Goal: Information Seeking & Learning: Learn about a topic

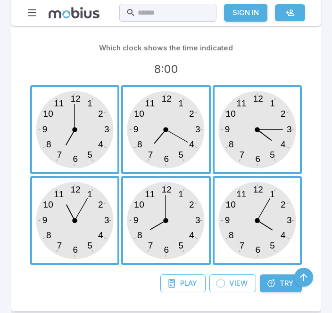
scroll to position [278, 0]
click at [268, 290] on link "Try Unit" at bounding box center [281, 284] width 42 height 18
click at [272, 294] on div "Play Game View Unit Try Unit" at bounding box center [166, 288] width 290 height 27
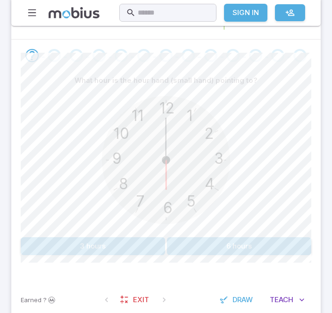
scroll to position [179, 0]
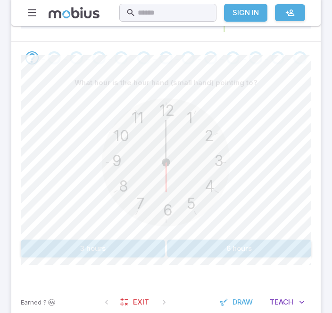
click at [270, 245] on button "6 hours" at bounding box center [239, 249] width 144 height 18
click at [259, 252] on button "3 hours" at bounding box center [239, 249] width 144 height 18
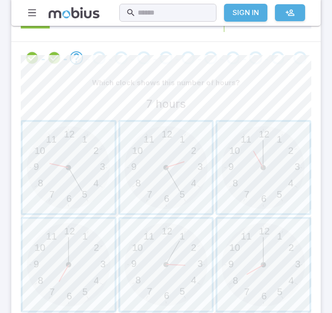
click at [278, 253] on span "button" at bounding box center [263, 265] width 92 height 92
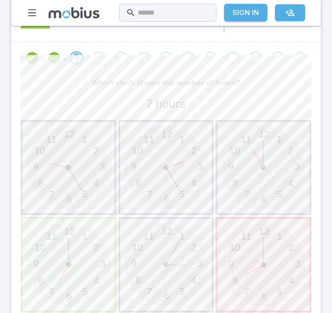
click at [72, 289] on span "button" at bounding box center [69, 265] width 92 height 92
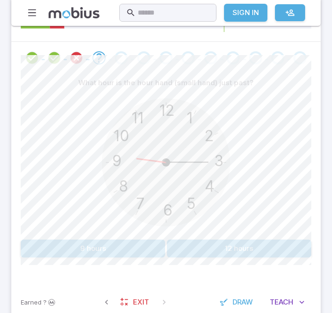
click at [57, 290] on div "Earned ? Exit Draw Teach Me" at bounding box center [165, 302] width 309 height 37
click at [76, 245] on button "9 hours" at bounding box center [93, 249] width 144 height 18
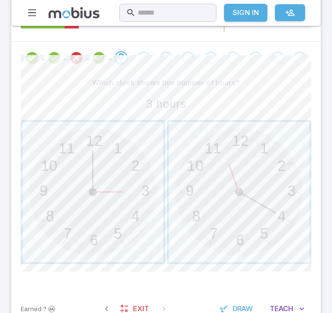
click at [118, 221] on span "button" at bounding box center [93, 192] width 140 height 140
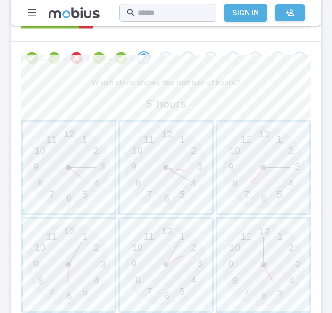
click at [73, 291] on span "button" at bounding box center [69, 265] width 92 height 92
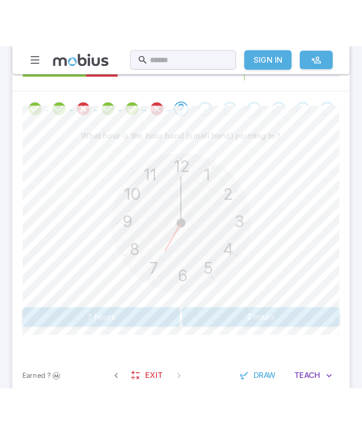
scroll to position [119, 0]
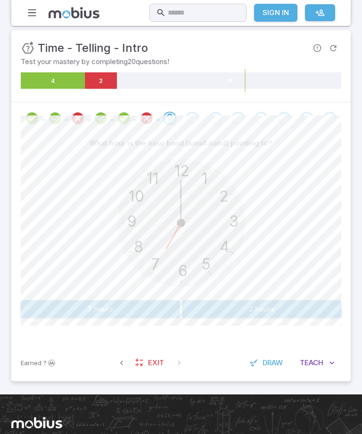
click at [98, 306] on button "7 hours" at bounding box center [100, 309] width 159 height 18
click at [299, 289] on div "12 6 3 9 1 2 11 10 5 4 7 8" at bounding box center [181, 224] width 320 height 144
click at [289, 308] on button "6 hours" at bounding box center [261, 309] width 159 height 18
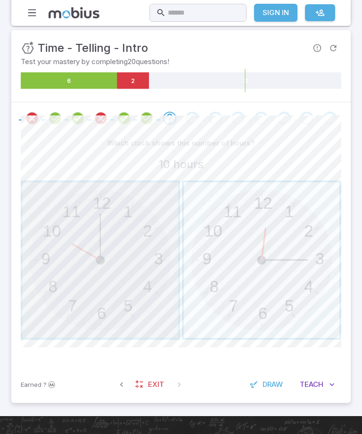
click at [67, 313] on span "button" at bounding box center [100, 259] width 155 height 155
click at [296, 289] on span "button" at bounding box center [261, 259] width 155 height 155
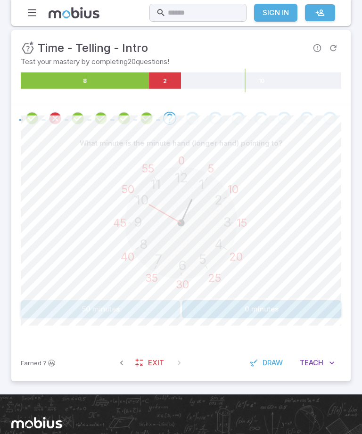
click at [70, 310] on button "50 minutes" at bounding box center [100, 309] width 159 height 18
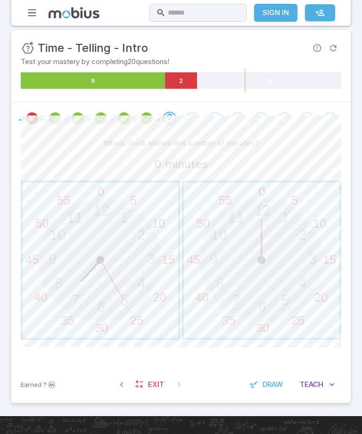
click at [290, 284] on span "button" at bounding box center [261, 259] width 155 height 155
click at [292, 291] on span "button" at bounding box center [261, 259] width 155 height 155
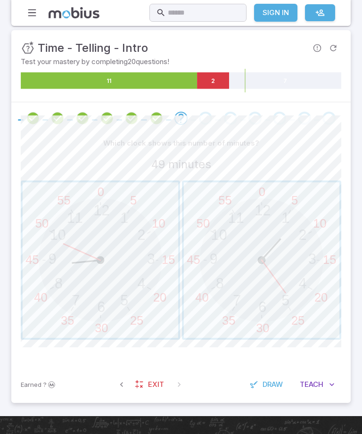
click at [270, 268] on span "button" at bounding box center [261, 259] width 155 height 155
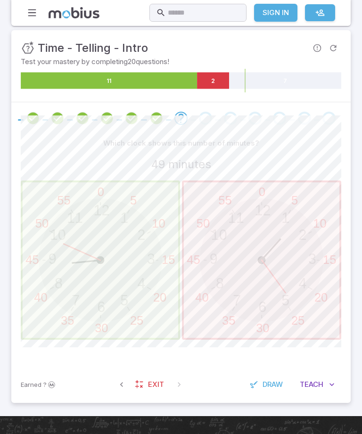
click at [99, 310] on span "button" at bounding box center [100, 259] width 155 height 155
click at [129, 311] on span "button" at bounding box center [100, 259] width 155 height 155
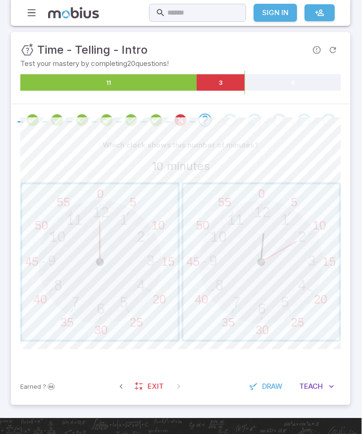
scroll to position [126, 0]
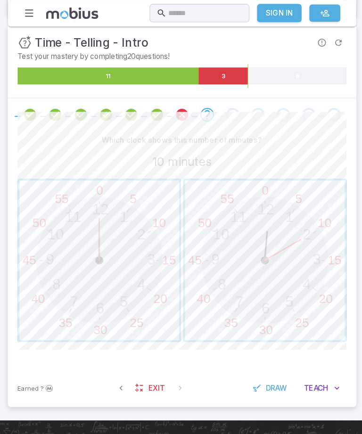
click at [290, 300] on span "button" at bounding box center [261, 253] width 155 height 155
click at [106, 248] on span "button" at bounding box center [100, 253] width 155 height 155
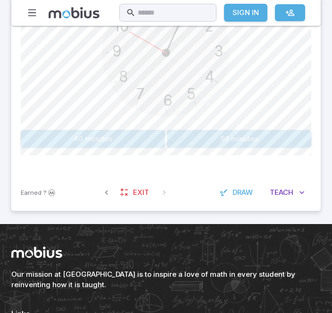
scroll to position [292, 0]
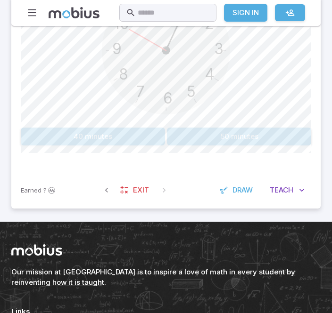
click at [302, 132] on button "50 minutes" at bounding box center [239, 137] width 144 height 18
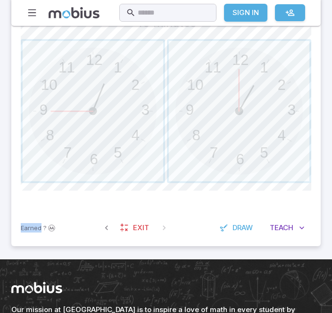
scroll to position [263, 0]
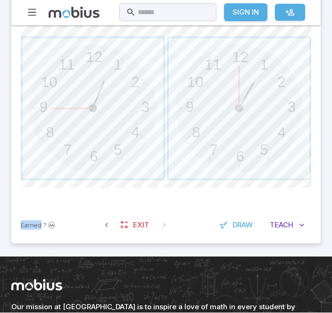
click at [187, 204] on div "Which clock shows this number of minutes? 45 minutes 12 6 3 9 1 2 11 10 5 4 7 8…" at bounding box center [166, 99] width 290 height 217
click at [186, 204] on div "Which clock shows this number of minutes? 45 minutes 12 6 3 9 1 2 11 10 5 4 7 8…" at bounding box center [166, 99] width 290 height 217
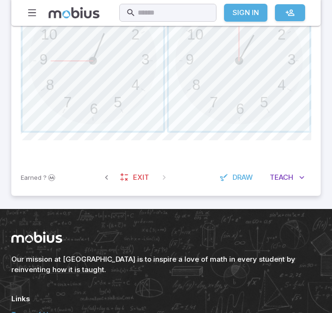
scroll to position [312, 0]
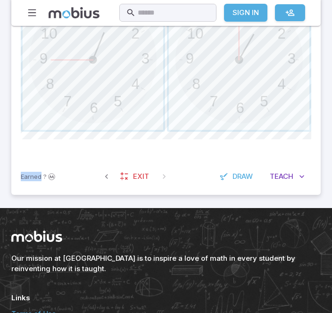
click at [236, 145] on div "Which clock shows this number of minutes? 45 minutes 12 6 3 9 1 2 11 10 5 4 7 8…" at bounding box center [166, 50] width 290 height 217
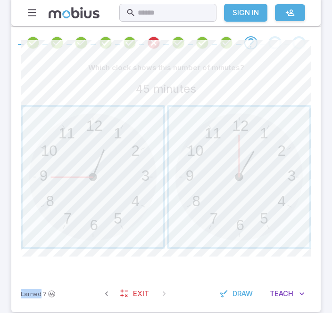
scroll to position [189, 0]
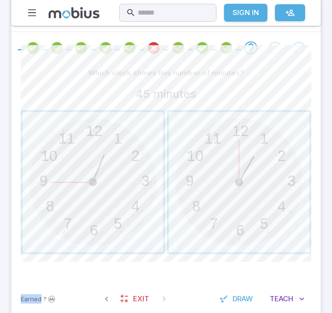
click at [234, 273] on div "Which clock shows this number of minutes? 45 minutes 12 6 3 9 1 2 11 10 5 4 7 8…" at bounding box center [166, 172] width 290 height 217
click at [97, 199] on span "button" at bounding box center [93, 182] width 140 height 140
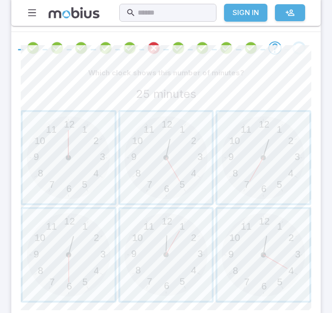
click at [283, 161] on span "button" at bounding box center [263, 158] width 92 height 92
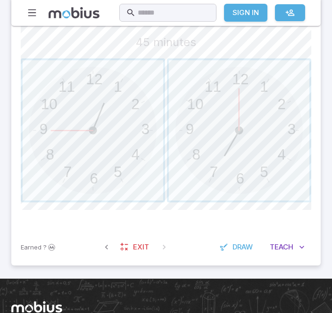
scroll to position [241, 0]
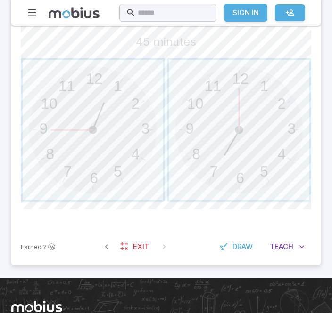
click at [58, 124] on span "button" at bounding box center [93, 130] width 140 height 140
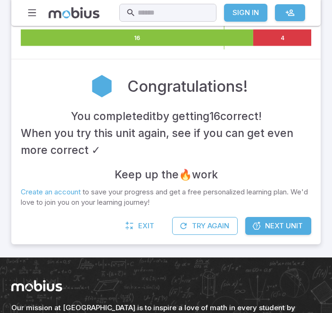
scroll to position [163, 0]
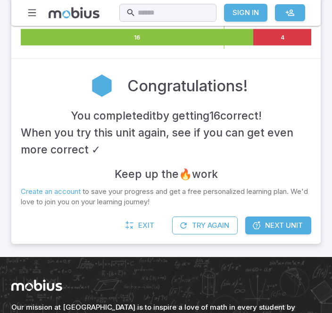
click at [303, 222] on link "Next Unit" at bounding box center [278, 226] width 66 height 18
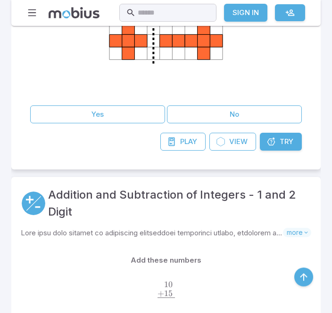
scroll to position [698, 0]
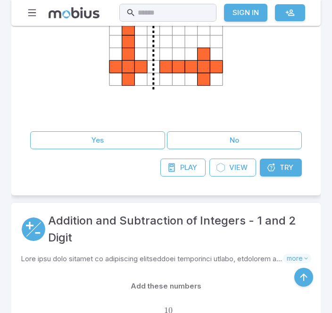
click at [288, 183] on div "Play Game View Unit Try Unit" at bounding box center [166, 172] width 290 height 27
click at [287, 182] on div "Play Game View Unit Try Unit" at bounding box center [166, 172] width 290 height 27
click at [297, 169] on link "Try Unit" at bounding box center [281, 168] width 42 height 18
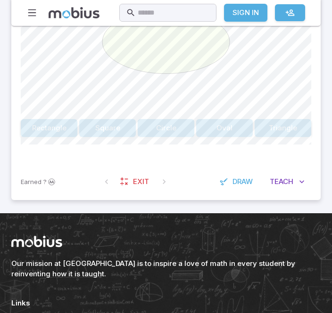
scroll to position [324, 0]
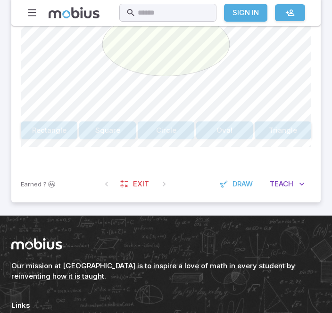
click at [54, 238] on icon at bounding box center [36, 243] width 51 height 11
click at [226, 122] on button "Oval" at bounding box center [224, 131] width 57 height 18
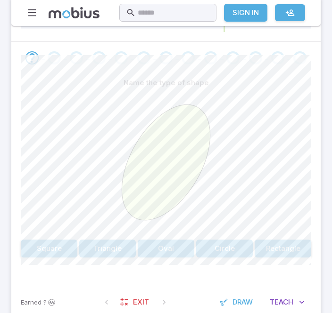
scroll to position [218, 0]
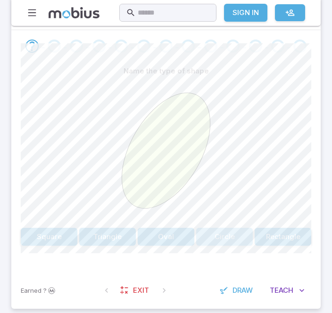
click at [236, 233] on button "Circle" at bounding box center [224, 237] width 57 height 18
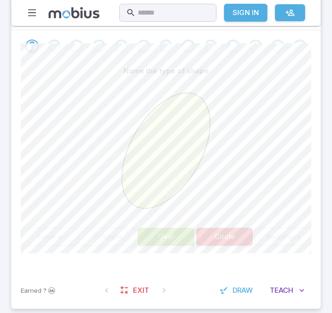
click at [178, 240] on button "Oval" at bounding box center [166, 237] width 57 height 18
click at [179, 238] on button "Oval" at bounding box center [166, 237] width 57 height 18
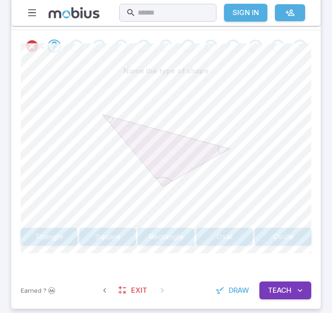
click at [56, 231] on button "Triangle" at bounding box center [49, 237] width 57 height 18
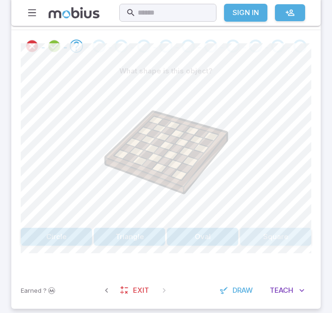
click at [296, 243] on button "Square" at bounding box center [275, 237] width 71 height 18
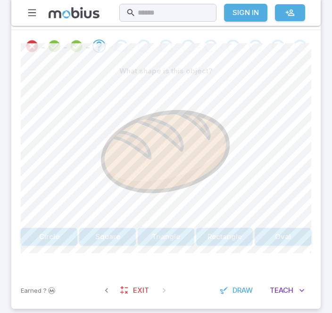
click at [105, 240] on button "Square" at bounding box center [107, 237] width 57 height 18
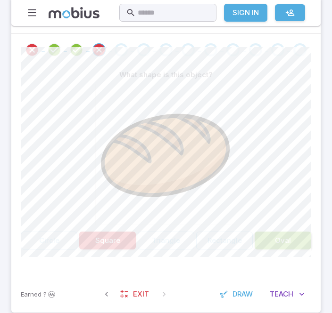
scroll to position [214, 0]
click at [300, 236] on button "Oval" at bounding box center [282, 241] width 57 height 18
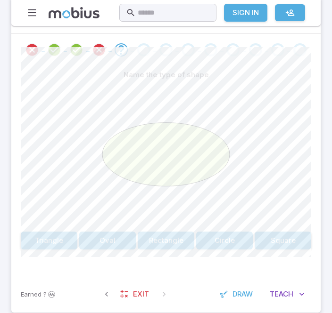
click at [122, 237] on button "Oval" at bounding box center [107, 241] width 57 height 18
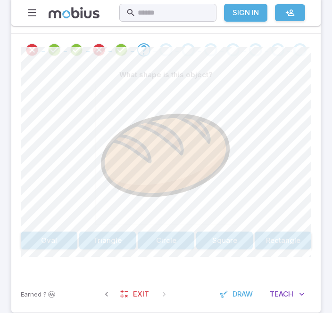
click at [154, 248] on button "Circle" at bounding box center [166, 241] width 57 height 18
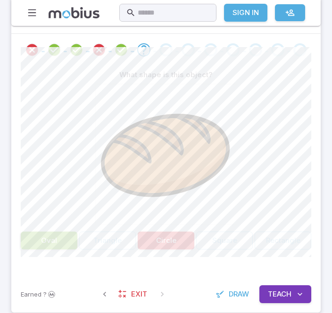
click at [36, 237] on button "Oval" at bounding box center [49, 241] width 57 height 18
click at [36, 236] on button "Oval" at bounding box center [49, 241] width 57 height 18
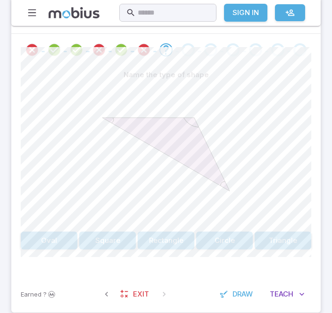
click at [284, 241] on button "Triangle" at bounding box center [282, 241] width 57 height 18
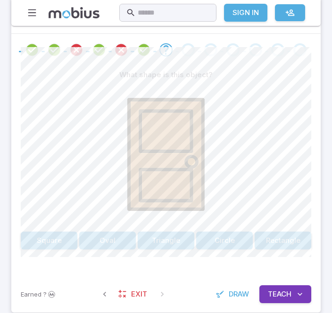
click at [61, 239] on button "Square" at bounding box center [49, 241] width 57 height 18
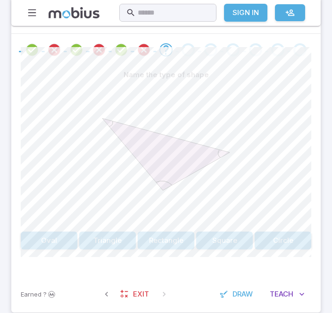
click at [102, 245] on button "Triangle" at bounding box center [107, 241] width 57 height 18
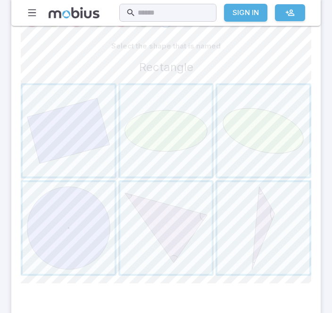
click at [273, 224] on span "button" at bounding box center [263, 229] width 92 height 92
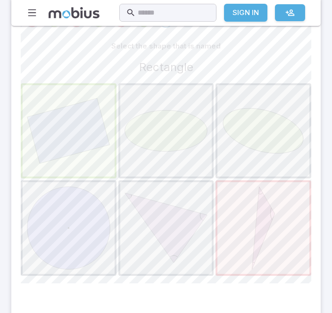
click at [186, 207] on div at bounding box center [166, 179] width 290 height 193
click at [190, 230] on div at bounding box center [166, 179] width 290 height 193
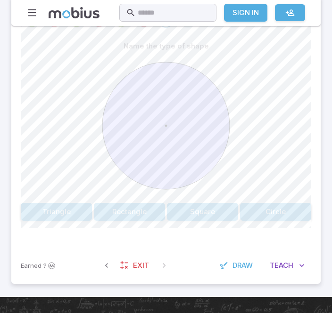
click at [279, 272] on button "Teach Me" at bounding box center [287, 266] width 48 height 18
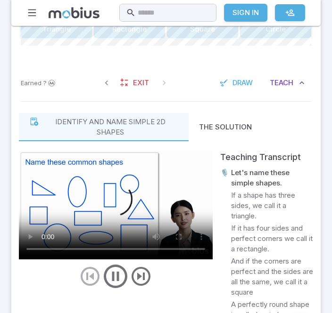
scroll to position [425, 0]
click at [173, 174] on video at bounding box center [116, 205] width 194 height 109
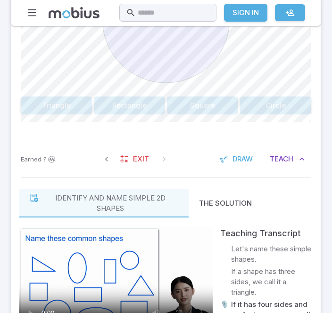
scroll to position [347, 0]
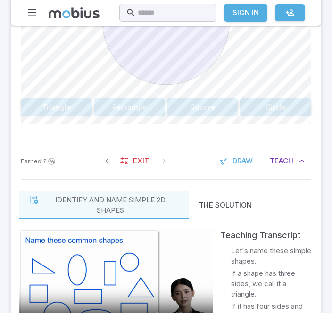
click at [228, 108] on button "Square" at bounding box center [202, 107] width 71 height 18
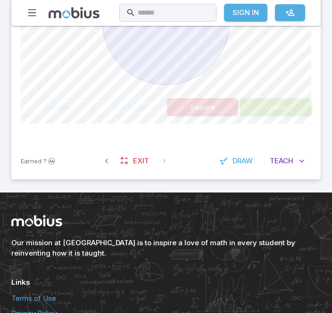
click at [293, 100] on button "Circle" at bounding box center [275, 107] width 71 height 18
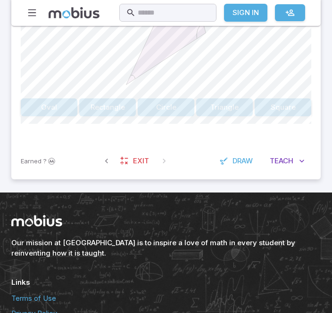
click at [300, 106] on button "Square" at bounding box center [282, 107] width 57 height 18
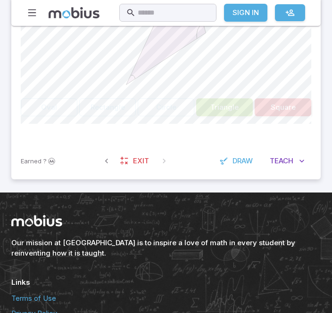
click at [233, 98] on button "Triangle" at bounding box center [224, 107] width 57 height 18
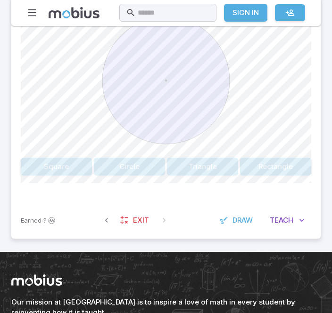
scroll to position [288, 0]
click at [147, 168] on button "Circle" at bounding box center [129, 167] width 71 height 18
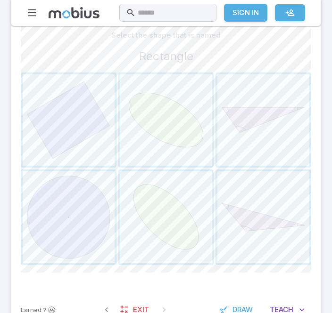
scroll to position [250, 0]
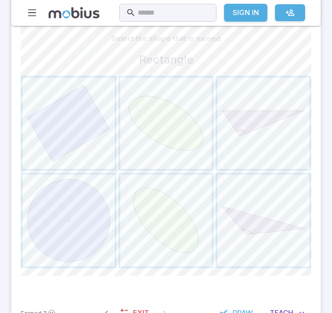
click at [269, 115] on span "button" at bounding box center [263, 124] width 92 height 92
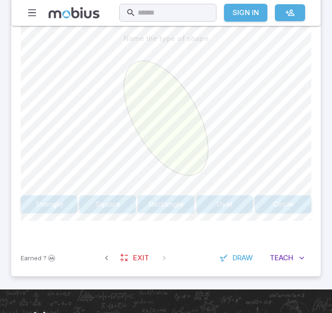
click at [217, 205] on button "Oval" at bounding box center [224, 205] width 57 height 18
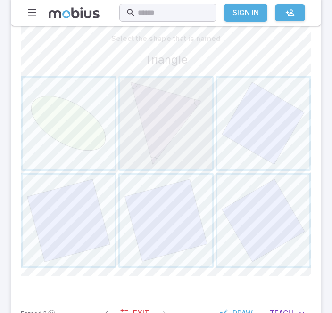
click at [180, 127] on span "button" at bounding box center [166, 124] width 92 height 92
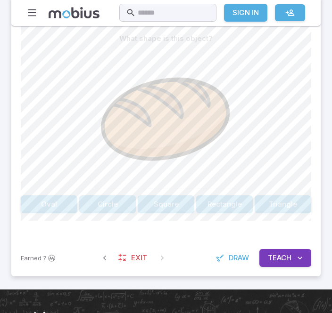
click at [51, 203] on button "Oval" at bounding box center [49, 205] width 57 height 18
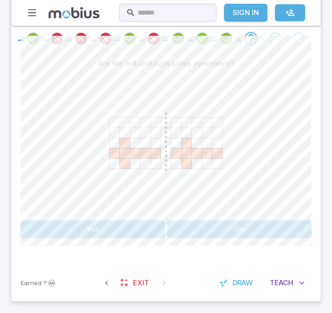
scroll to position [224, 0]
click at [238, 233] on button "No" at bounding box center [239, 230] width 144 height 18
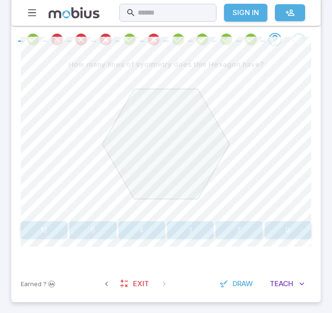
click at [91, 238] on button "6" at bounding box center [92, 230] width 47 height 18
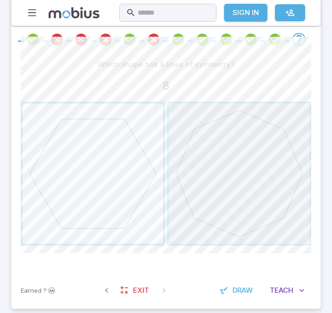
click at [234, 185] on span "button" at bounding box center [239, 174] width 140 height 140
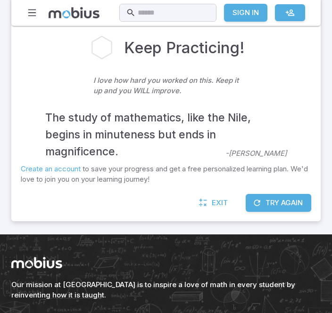
click at [295, 198] on button "Try Again" at bounding box center [277, 203] width 65 height 18
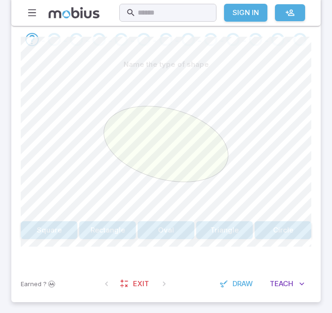
click at [163, 230] on button "Oval" at bounding box center [166, 230] width 57 height 18
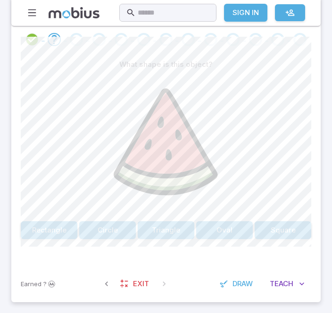
click at [175, 233] on button "Triangle" at bounding box center [166, 230] width 57 height 18
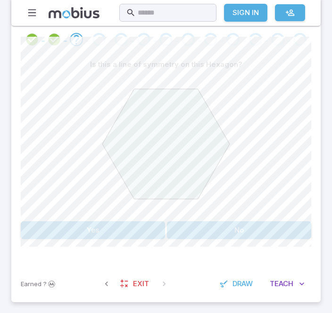
click at [262, 224] on button "No" at bounding box center [239, 230] width 144 height 18
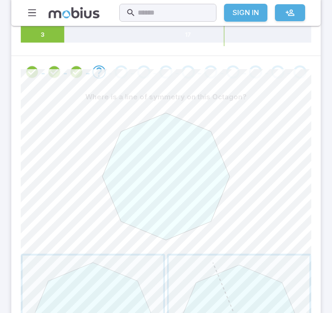
scroll to position [189, 0]
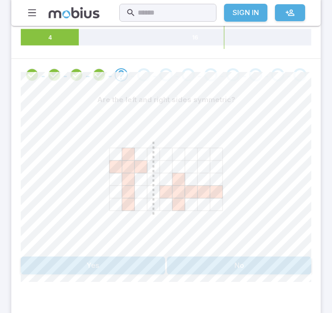
click at [252, 264] on button "No" at bounding box center [239, 266] width 144 height 18
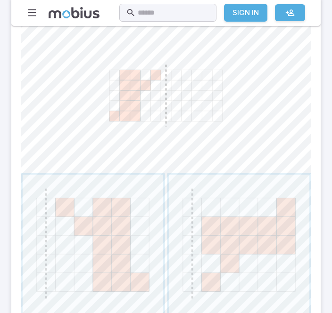
scroll to position [272, 0]
click at [127, 260] on span "button" at bounding box center [93, 245] width 140 height 140
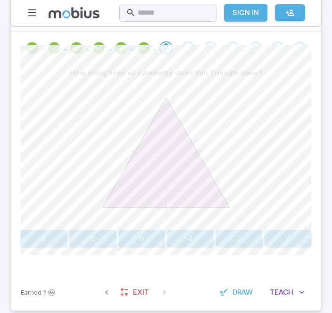
scroll to position [215, 0]
click at [236, 238] on button "3" at bounding box center [238, 239] width 47 height 18
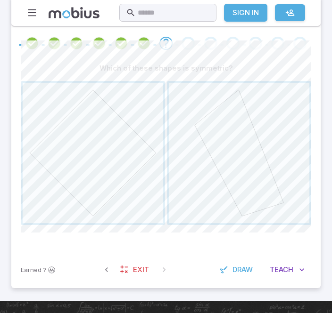
scroll to position [223, 0]
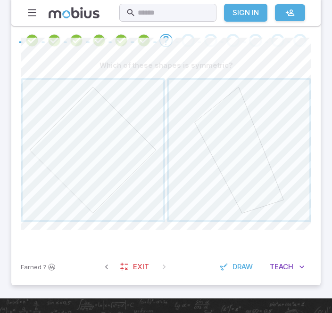
click at [293, 269] on button "Teach Me" at bounding box center [287, 267] width 48 height 18
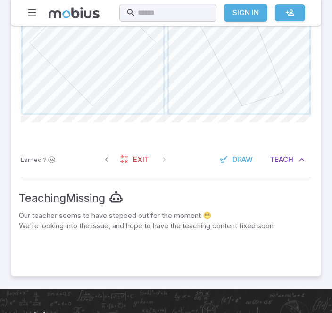
scroll to position [331, 0]
click at [295, 151] on button "Teach Me" at bounding box center [287, 160] width 48 height 18
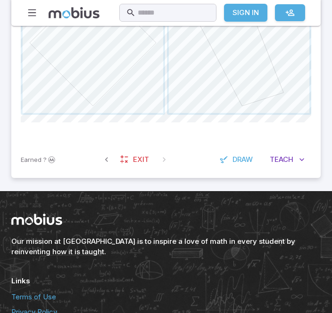
click at [315, 144] on div "Earned ? Exit Draw Teach Me" at bounding box center [165, 159] width 309 height 37
click at [310, 153] on button "Teach Me" at bounding box center [287, 160] width 48 height 18
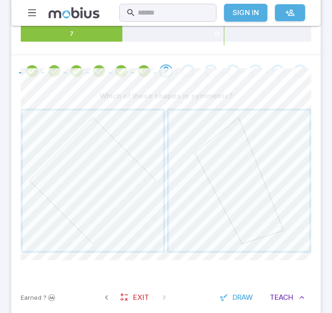
scroll to position [192, 0]
click at [248, 202] on span "button" at bounding box center [239, 182] width 140 height 140
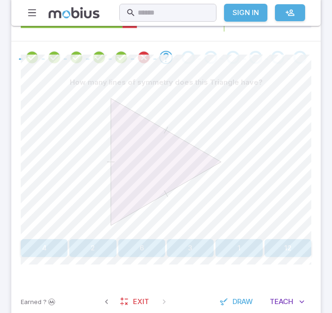
scroll to position [204, 0]
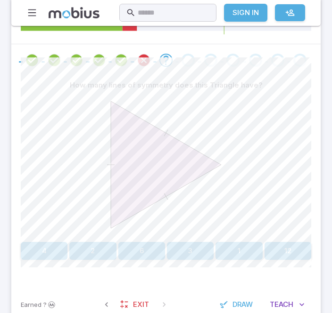
click at [197, 242] on button "3" at bounding box center [190, 251] width 47 height 18
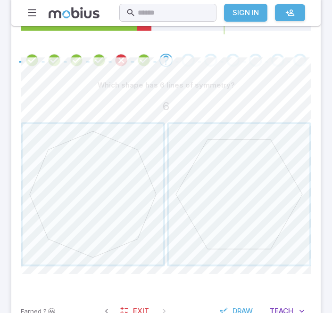
click at [105, 204] on span "button" at bounding box center [93, 194] width 140 height 140
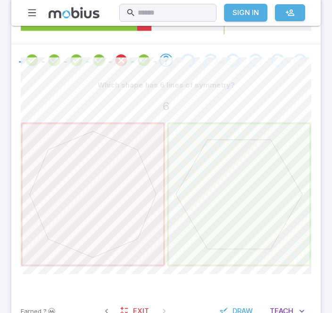
click at [215, 194] on span "button" at bounding box center [239, 194] width 140 height 140
click at [240, 252] on span "button" at bounding box center [239, 194] width 140 height 140
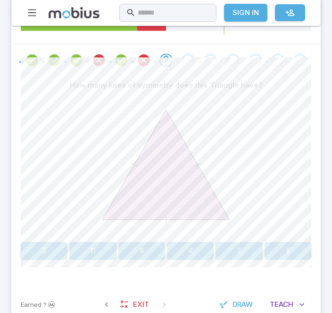
click at [56, 250] on button "3" at bounding box center [44, 251] width 47 height 18
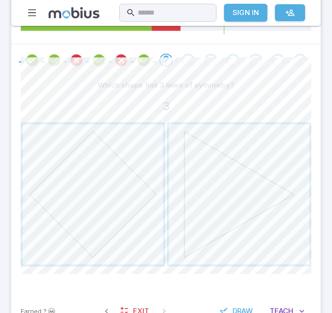
click at [225, 197] on span "button" at bounding box center [239, 194] width 140 height 140
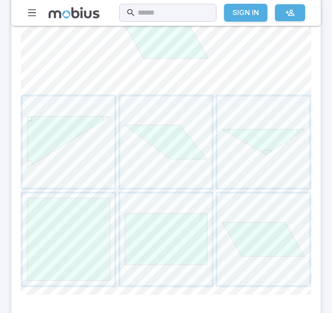
scroll to position [308, 0]
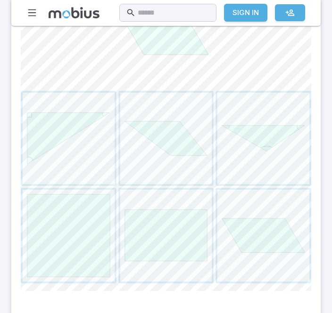
click at [257, 218] on span "button" at bounding box center [263, 236] width 92 height 92
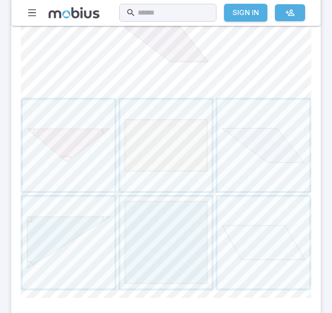
click at [290, 144] on span "button" at bounding box center [263, 146] width 92 height 92
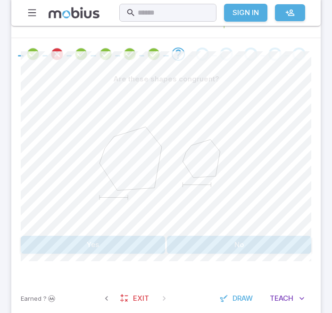
scroll to position [210, 0]
click at [285, 238] on button "No" at bounding box center [239, 245] width 144 height 18
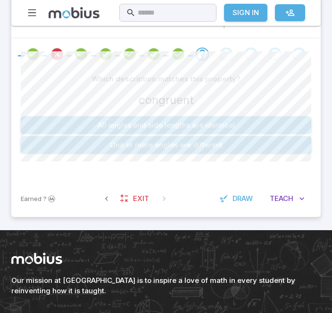
click at [266, 116] on button "All angles and side lengths are identical" at bounding box center [166, 125] width 290 height 18
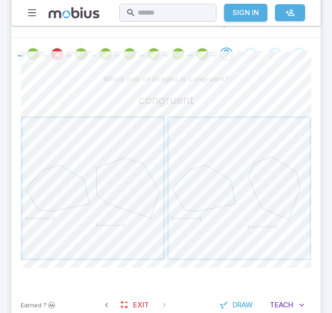
click at [111, 203] on span "button" at bounding box center [93, 188] width 140 height 140
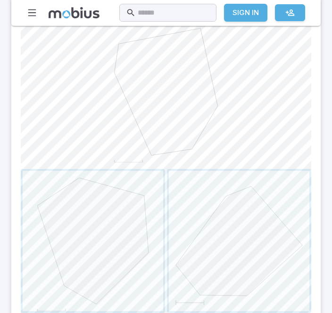
scroll to position [277, 0]
click at [136, 252] on span "button" at bounding box center [93, 241] width 140 height 140
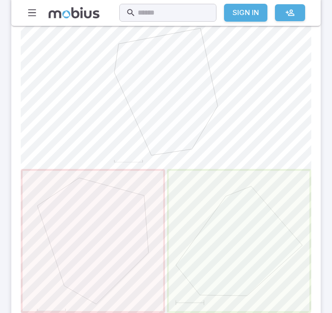
click at [196, 308] on span "button" at bounding box center [239, 241] width 140 height 140
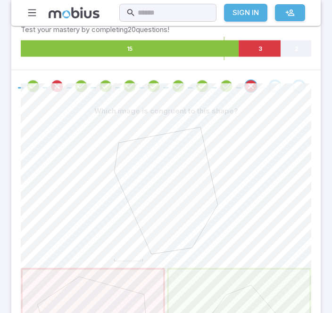
scroll to position [174, 0]
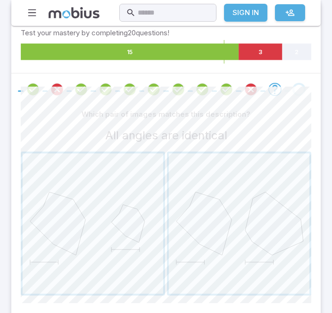
click at [144, 250] on span "button" at bounding box center [93, 224] width 140 height 140
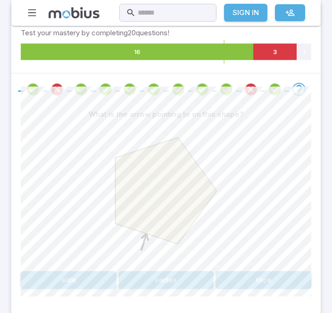
click at [168, 277] on button "vertex" at bounding box center [166, 280] width 96 height 18
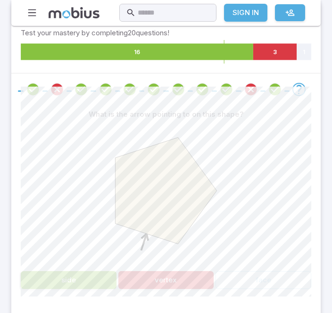
click at [93, 284] on button "side" at bounding box center [69, 280] width 96 height 18
click at [97, 283] on button "side" at bounding box center [69, 280] width 96 height 18
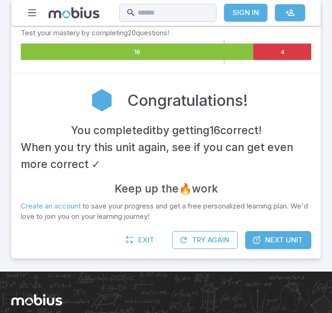
click at [290, 231] on link "Next Unit" at bounding box center [278, 240] width 66 height 18
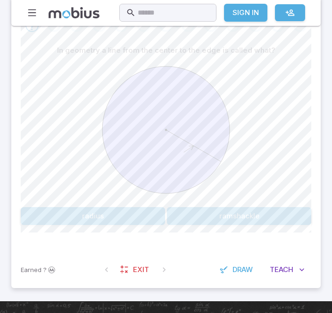
scroll to position [254, 0]
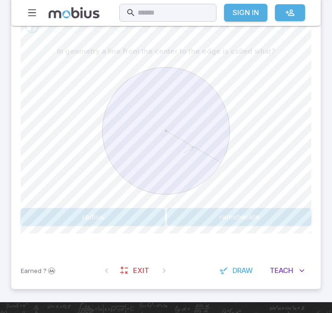
click at [265, 218] on button "ramshackle" at bounding box center [239, 217] width 144 height 18
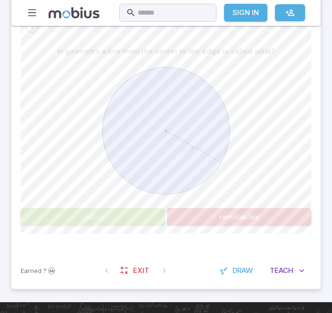
click at [119, 224] on button "radius" at bounding box center [93, 217] width 144 height 18
click at [125, 230] on div "In geometry a line from the center to the edge is called what? radius ramshackle" at bounding box center [166, 147] width 290 height 210
click at [118, 217] on button "radius" at bounding box center [93, 217] width 144 height 18
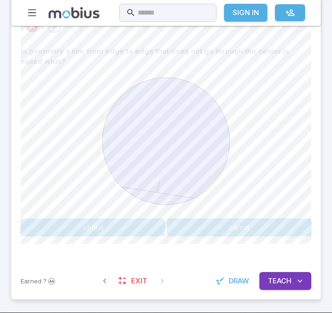
click at [292, 283] on button "Teach Me" at bounding box center [285, 281] width 52 height 18
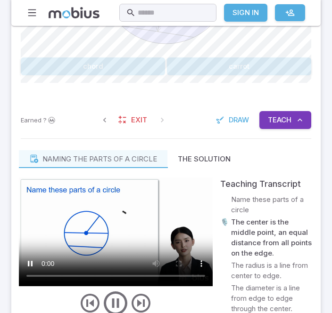
scroll to position [415, 0]
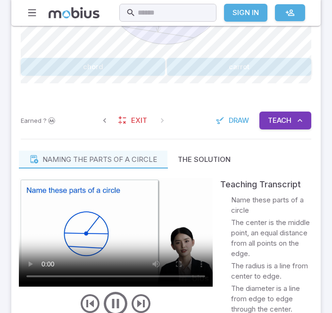
click at [133, 73] on button "chord" at bounding box center [93, 67] width 144 height 18
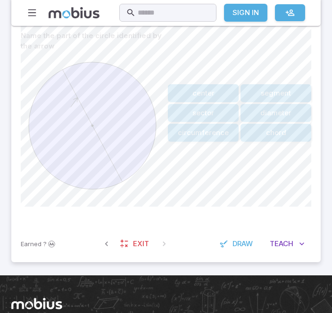
scroll to position [244, 0]
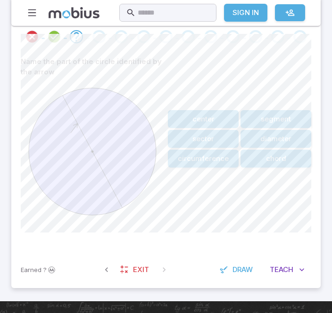
click at [223, 124] on button "center" at bounding box center [203, 119] width 71 height 18
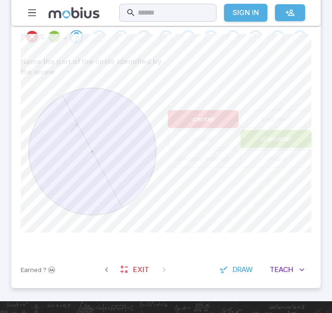
click at [287, 142] on button "diameter" at bounding box center [275, 139] width 71 height 18
click at [293, 141] on button "diameter" at bounding box center [275, 139] width 71 height 18
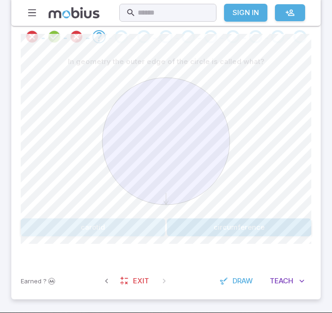
click at [148, 225] on button "carotid" at bounding box center [93, 228] width 144 height 18
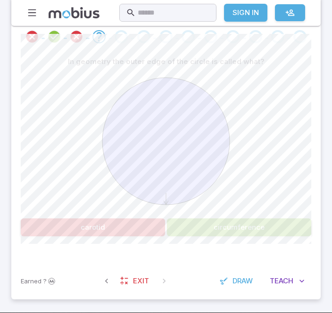
click at [241, 234] on button "circumference" at bounding box center [239, 228] width 144 height 18
click at [313, 19] on div "Home Math Grade 1 Grade 2 Grade 3 Grade 4 Grade 5 Grade 6 Grade 7 Grade 8 Grade…" at bounding box center [165, 13] width 309 height 26
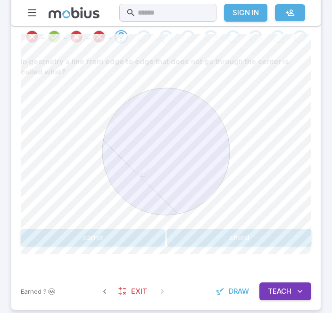
click at [141, 235] on button "carrot" at bounding box center [93, 238] width 144 height 18
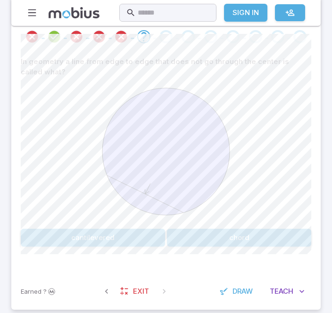
click at [244, 233] on button "chord" at bounding box center [239, 238] width 144 height 18
click at [256, 229] on button "It is not a chord" at bounding box center [239, 238] width 144 height 18
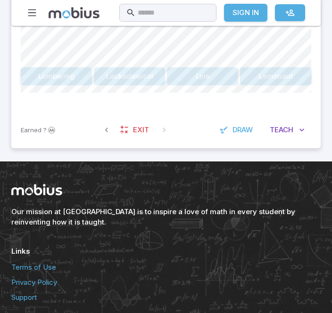
scroll to position [406, 0]
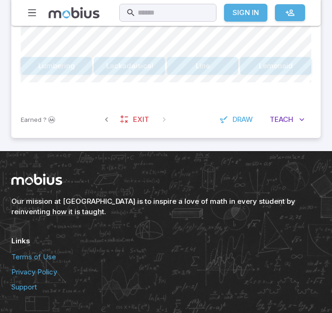
click at [291, 117] on span "Teach" at bounding box center [281, 119] width 24 height 10
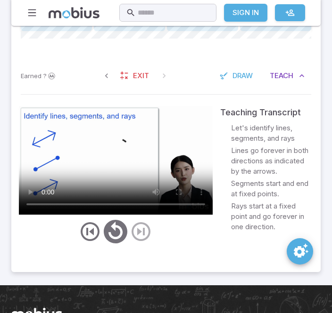
scroll to position [459, 0]
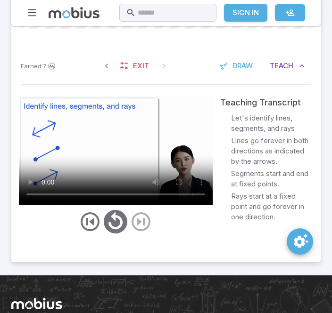
click at [160, 219] on div at bounding box center [116, 222] width 194 height 28
click at [148, 214] on div at bounding box center [116, 222] width 194 height 28
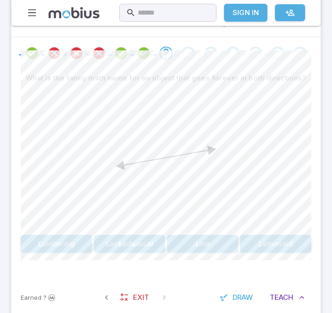
click at [208, 240] on button "Line" at bounding box center [202, 245] width 71 height 18
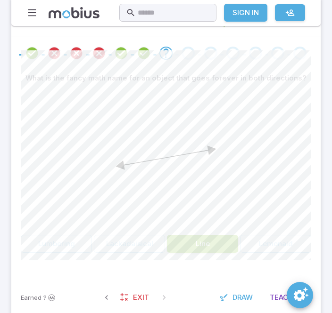
scroll to position [228, 0]
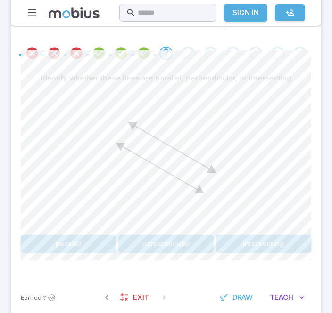
click at [270, 250] on button "intersecting" at bounding box center [263, 244] width 96 height 18
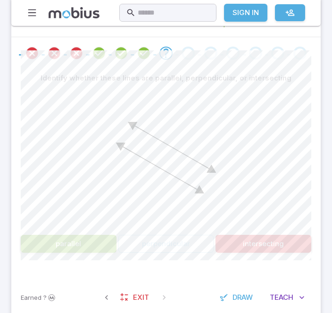
click at [96, 240] on button "parallel" at bounding box center [69, 244] width 96 height 18
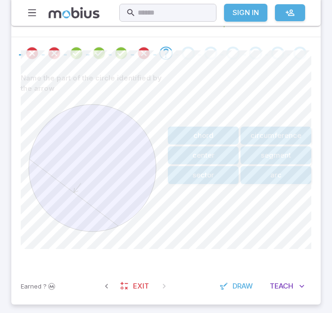
click at [217, 136] on button "chord" at bounding box center [203, 136] width 71 height 18
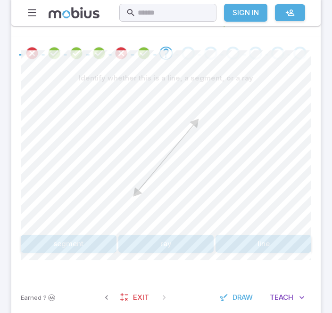
click at [301, 238] on button "line" at bounding box center [263, 244] width 96 height 18
click at [306, 238] on button "Sophomore" at bounding box center [239, 244] width 144 height 18
click at [310, 238] on button "intersecting" at bounding box center [263, 244] width 96 height 18
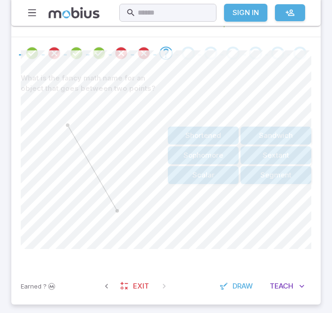
click at [296, 283] on button "Teach Me" at bounding box center [287, 286] width 48 height 18
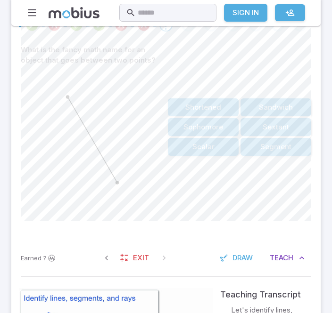
scroll to position [255, 0]
click at [305, 149] on button "Segment" at bounding box center [275, 148] width 71 height 18
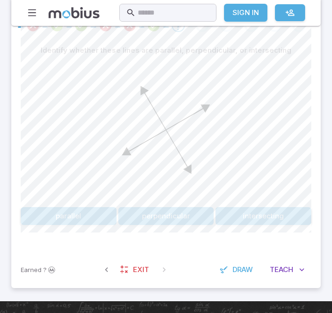
click at [78, 224] on button "parallel" at bounding box center [69, 216] width 96 height 18
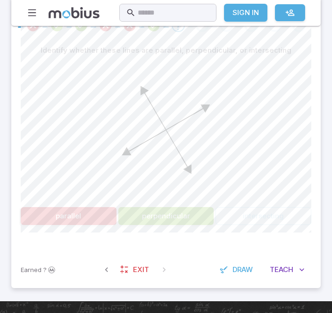
click at [82, 228] on div "Identify whether these lines are parallel, perpendicular, or intersecting paral…" at bounding box center [166, 146] width 290 height 210
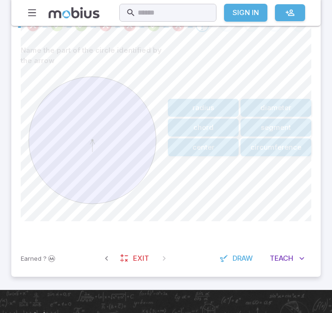
click at [293, 257] on button "Teach Me" at bounding box center [287, 259] width 48 height 18
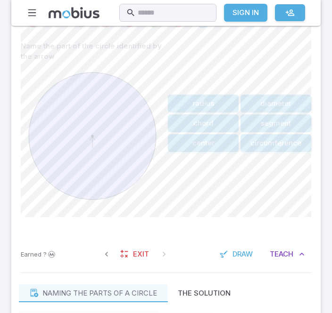
scroll to position [260, 0]
click at [221, 147] on button "center" at bounding box center [203, 143] width 71 height 18
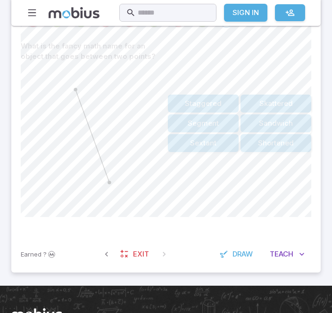
click at [216, 160] on div "Staggered Segment Sextant Skattered Sandwich Shortened" at bounding box center [239, 123] width 143 height 172
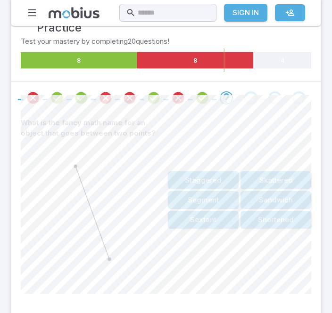
scroll to position [182, 0]
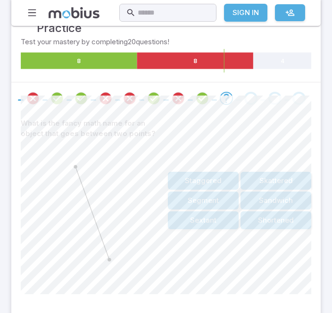
click at [230, 200] on button "Segment" at bounding box center [203, 201] width 71 height 18
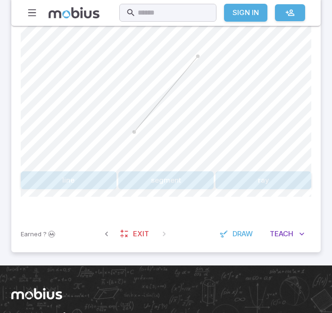
click at [273, 187] on button "ray" at bounding box center [263, 181] width 96 height 18
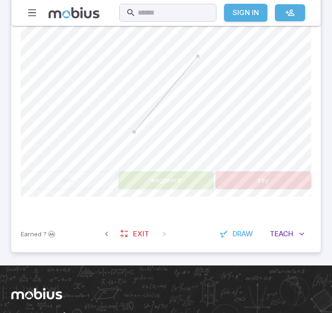
click at [204, 177] on button "segment" at bounding box center [166, 180] width 96 height 18
click at [183, 183] on button "segment" at bounding box center [166, 180] width 96 height 18
click at [182, 183] on button "segment" at bounding box center [166, 180] width 96 height 18
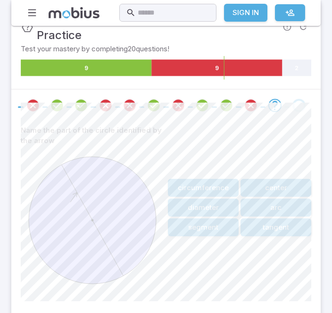
scroll to position [175, 0]
click at [301, 185] on button "center" at bounding box center [275, 188] width 71 height 18
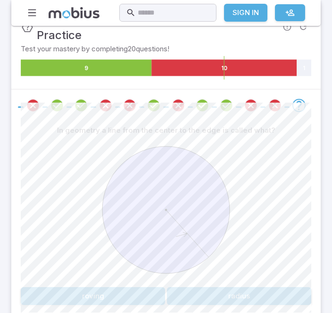
click at [251, 297] on button "radius" at bounding box center [239, 296] width 144 height 18
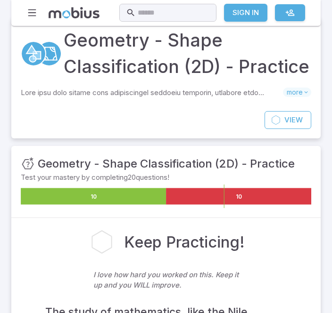
scroll to position [0, 0]
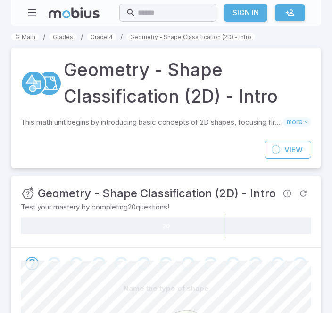
scroll to position [204, 0]
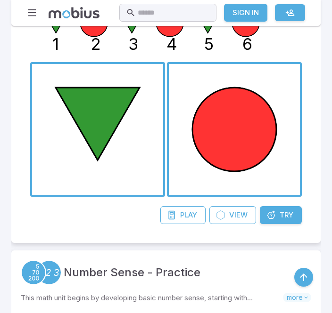
scroll to position [1265, 0]
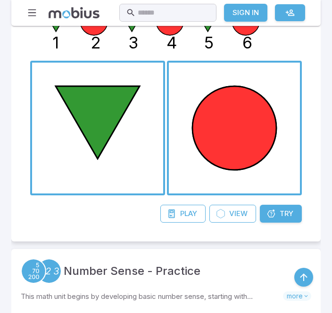
click at [293, 205] on link "Try Unit" at bounding box center [281, 214] width 42 height 18
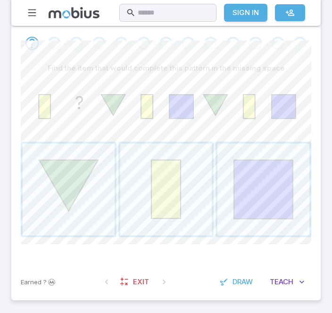
scroll to position [220, 0]
click at [241, 192] on span "button" at bounding box center [263, 190] width 92 height 92
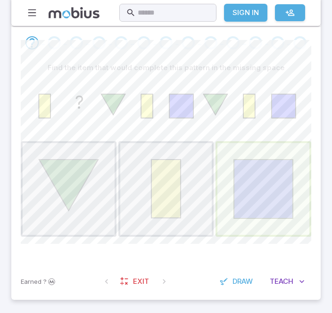
scroll to position [221, 0]
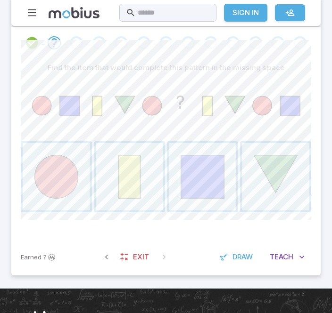
click at [142, 194] on span "button" at bounding box center [129, 176] width 67 height 67
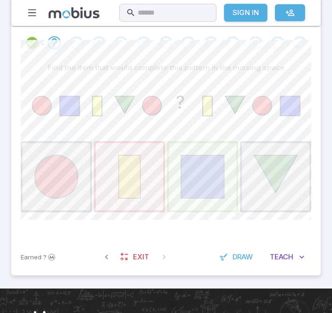
click at [223, 183] on span "button" at bounding box center [202, 176] width 67 height 67
click at [221, 180] on span "button" at bounding box center [202, 176] width 67 height 67
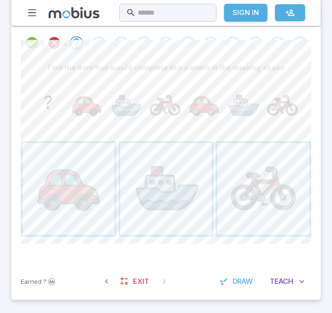
scroll to position [220, 0]
click at [84, 205] on span "button" at bounding box center [69, 190] width 92 height 92
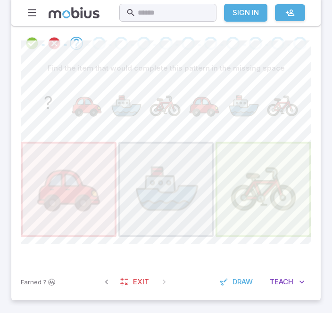
click at [265, 186] on span "button" at bounding box center [263, 190] width 92 height 92
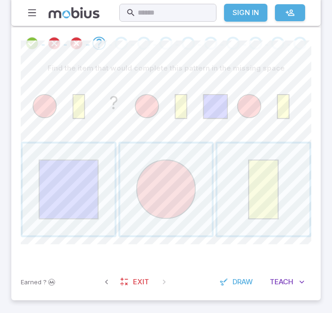
click at [87, 195] on span "button" at bounding box center [69, 190] width 92 height 92
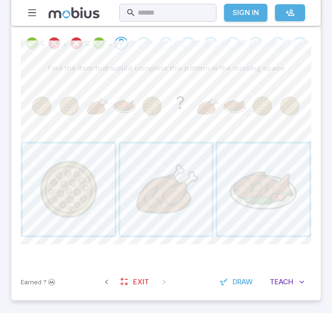
click at [73, 205] on span "button" at bounding box center [69, 190] width 92 height 92
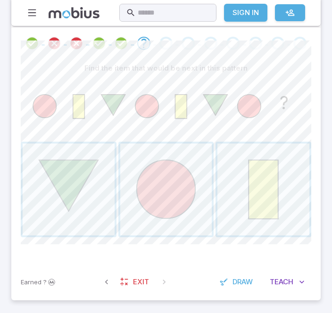
click at [185, 204] on span "button" at bounding box center [166, 190] width 92 height 92
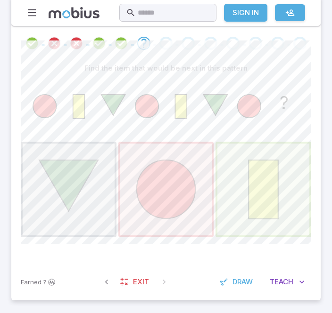
click at [261, 179] on span "button" at bounding box center [263, 190] width 92 height 92
click at [281, 179] on span "button" at bounding box center [263, 190] width 92 height 92
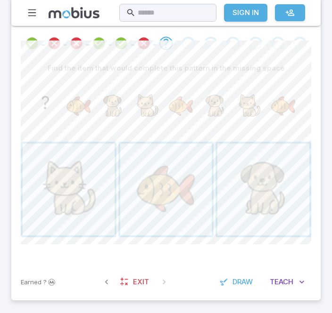
click at [163, 196] on span "button" at bounding box center [166, 190] width 92 height 92
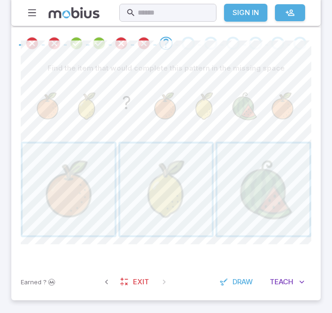
click at [277, 209] on span "button" at bounding box center [263, 190] width 92 height 92
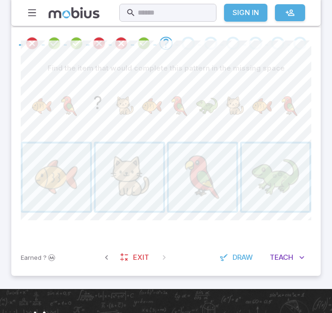
click at [278, 183] on span "button" at bounding box center [275, 177] width 67 height 67
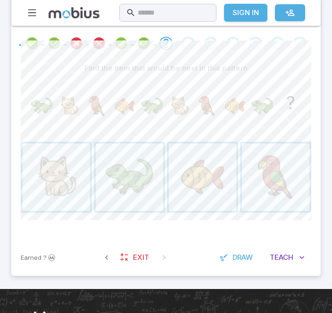
click at [53, 168] on span "button" at bounding box center [56, 177] width 67 height 67
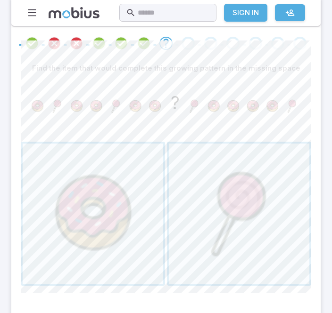
click at [252, 218] on span "button" at bounding box center [239, 214] width 140 height 140
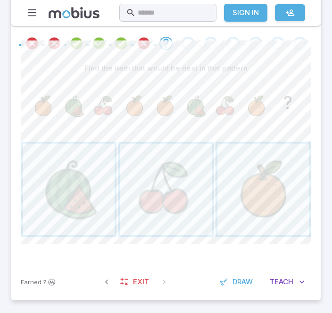
click at [305, 212] on span "button" at bounding box center [263, 190] width 92 height 92
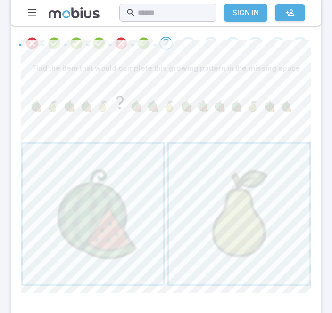
click at [147, 225] on span "button" at bounding box center [93, 214] width 140 height 140
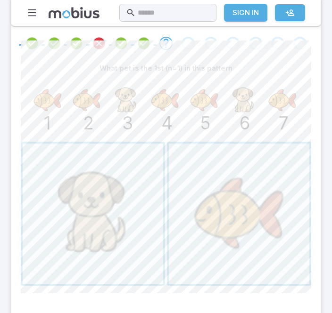
click at [232, 227] on span "button" at bounding box center [239, 214] width 140 height 140
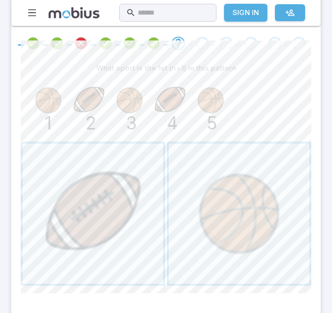
click at [243, 221] on span "button" at bounding box center [239, 214] width 140 height 140
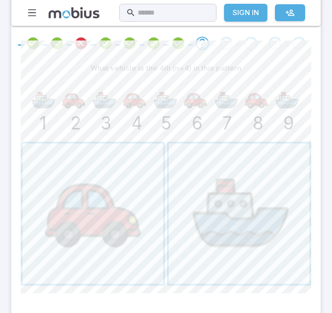
click at [114, 261] on span "button" at bounding box center [93, 214] width 140 height 140
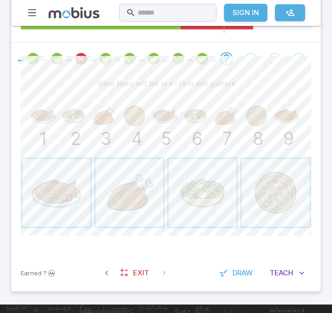
scroll to position [201, 0]
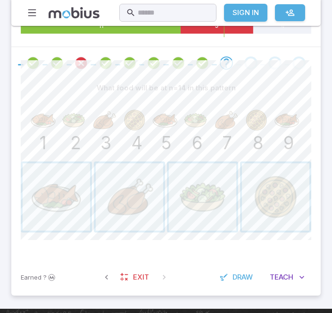
click at [270, 200] on span "button" at bounding box center [275, 196] width 67 height 67
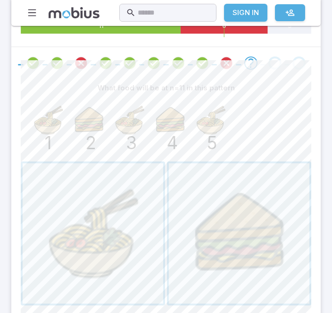
click at [105, 203] on span "button" at bounding box center [93, 233] width 140 height 140
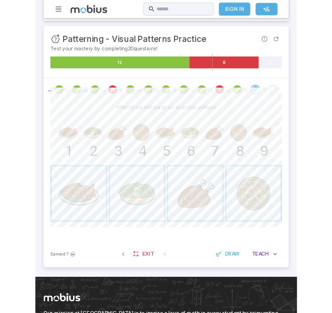
scroll to position [200, 0]
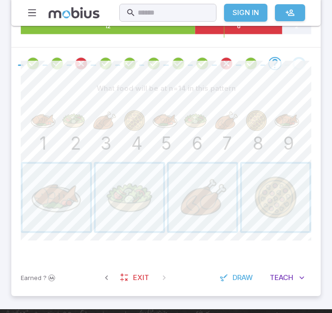
click at [44, 198] on span "button" at bounding box center [56, 197] width 67 height 67
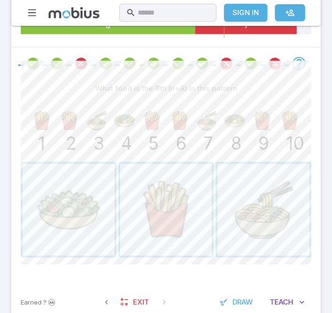
click at [80, 217] on span "button" at bounding box center [69, 210] width 92 height 92
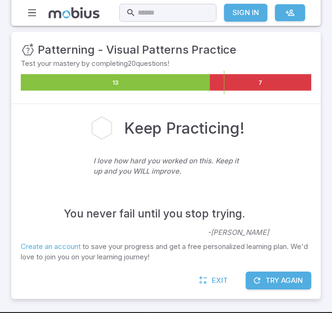
scroll to position [147, 0]
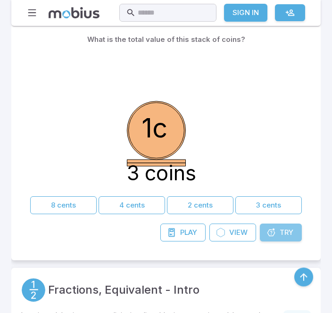
scroll to position [3308, 0]
click at [284, 224] on link "Try Unit" at bounding box center [281, 233] width 42 height 18
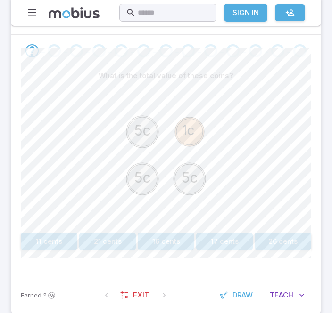
scroll to position [213, 0]
click at [179, 237] on button "16 cents" at bounding box center [166, 242] width 57 height 18
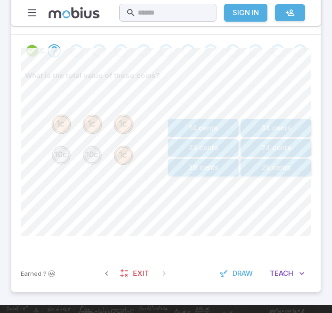
click at [303, 154] on button "24 cents" at bounding box center [275, 148] width 71 height 18
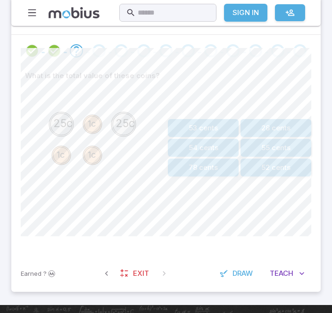
click at [215, 130] on button "53 cents" at bounding box center [203, 128] width 71 height 18
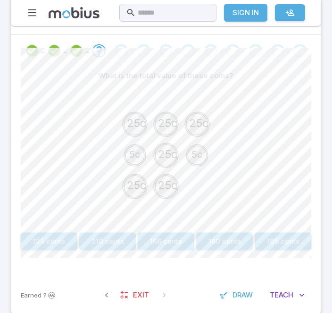
click at [212, 237] on button "160 cents" at bounding box center [224, 242] width 57 height 18
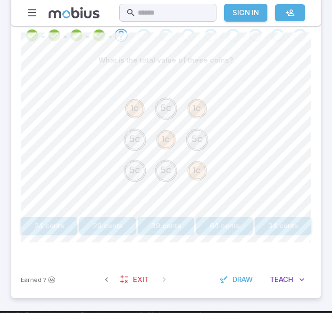
scroll to position [229, 0]
click at [107, 223] on button "29 cents" at bounding box center [107, 226] width 57 height 18
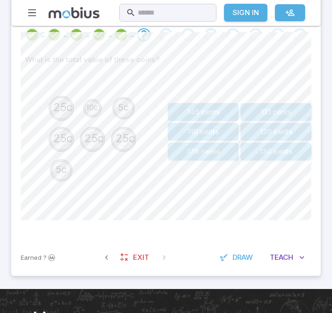
click at [227, 130] on button "110 cents" at bounding box center [203, 132] width 71 height 18
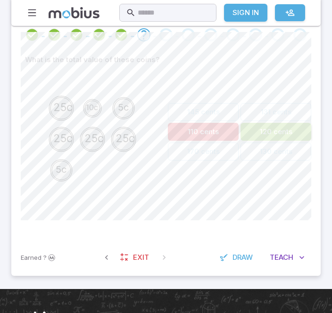
click at [268, 138] on button "120 cents" at bounding box center [275, 132] width 71 height 18
click at [269, 140] on div "145 cents 110 cents 170 cents 131 cents 120 cents 130 cents" at bounding box center [239, 131] width 143 height 57
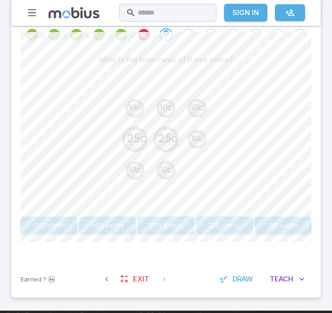
click at [48, 221] on button "120 cents" at bounding box center [49, 226] width 57 height 18
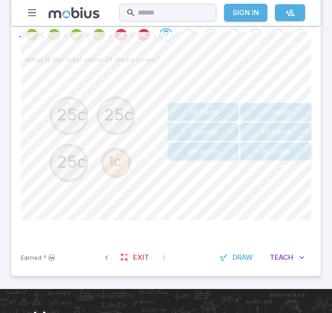
click at [202, 107] on button "76 cents" at bounding box center [203, 112] width 71 height 18
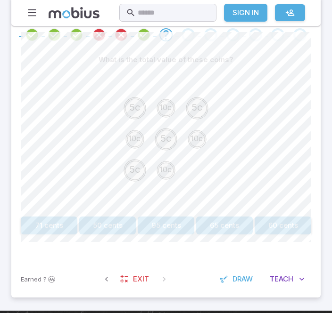
click at [239, 225] on button "65 cents" at bounding box center [224, 226] width 57 height 18
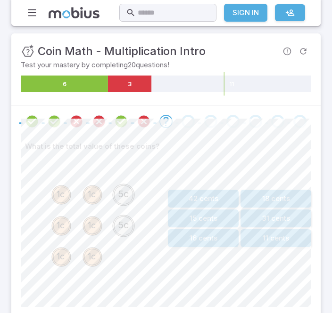
scroll to position [142, 0]
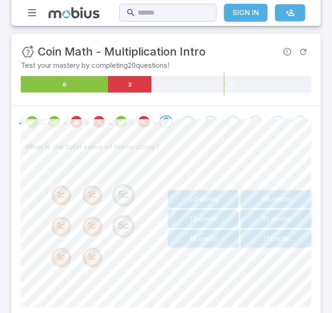
click at [199, 221] on button "15 cents" at bounding box center [203, 219] width 71 height 18
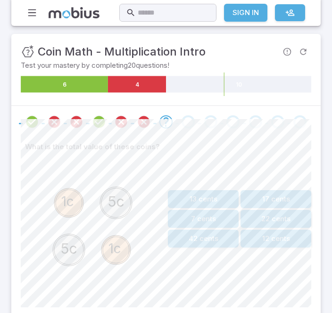
click at [303, 242] on button "12 cents" at bounding box center [275, 239] width 71 height 18
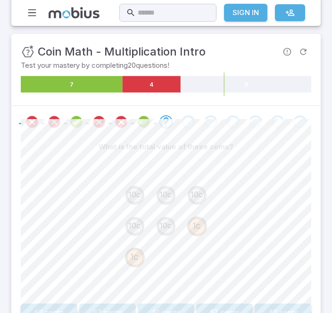
click at [110, 304] on button "52 cents" at bounding box center [107, 313] width 57 height 18
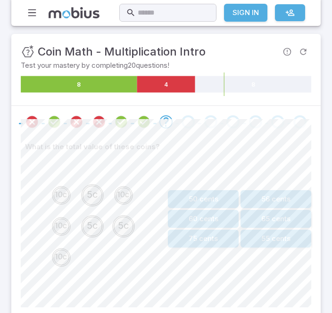
click at [294, 194] on button "56 cents" at bounding box center [275, 199] width 71 height 18
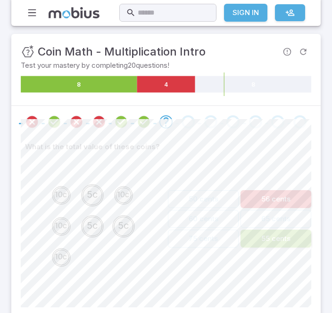
click at [298, 240] on button "55 cents" at bounding box center [275, 239] width 71 height 18
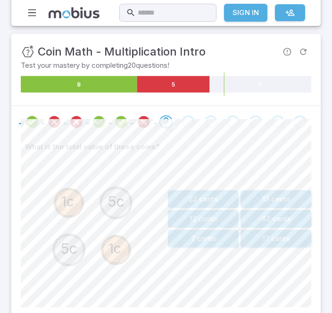
click at [246, 253] on div "22 cents 12 cents 7 cents 13 cents 42 cents 17 cents" at bounding box center [239, 219] width 143 height 162
click at [222, 225] on button "12 cents" at bounding box center [203, 219] width 71 height 18
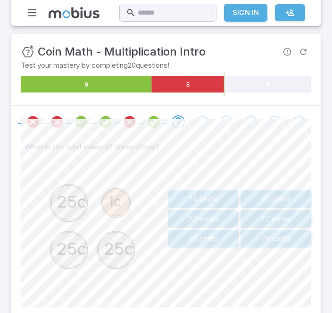
click at [288, 242] on button "76 cents" at bounding box center [275, 239] width 71 height 18
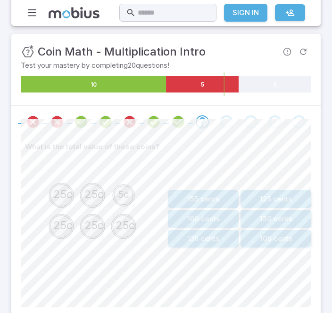
click at [289, 223] on button "130 cents" at bounding box center [275, 219] width 71 height 18
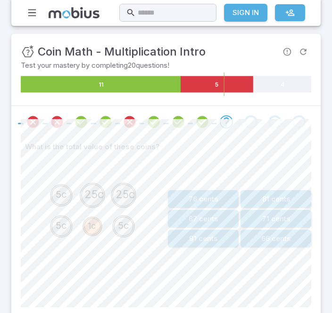
click at [298, 238] on button "66 cents" at bounding box center [275, 239] width 71 height 18
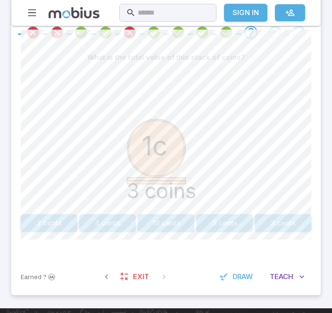
scroll to position [230, 0]
click at [293, 239] on div "What is the total value of this stack of coins? 1c 3 coins 2 cents 4 cents 18 c…" at bounding box center [166, 154] width 290 height 210
click at [293, 225] on button "3 cents" at bounding box center [282, 224] width 57 height 18
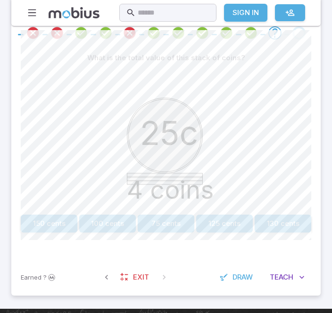
click at [123, 224] on button "100 cents" at bounding box center [107, 224] width 57 height 18
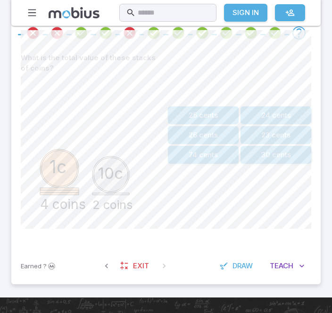
click at [217, 129] on button "26 cents" at bounding box center [203, 135] width 71 height 18
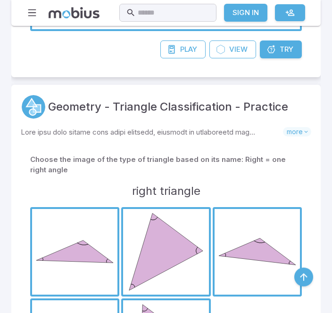
scroll to position [5991, 0]
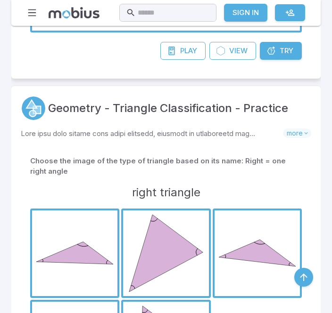
click at [292, 49] on span "Try" at bounding box center [286, 51] width 14 height 10
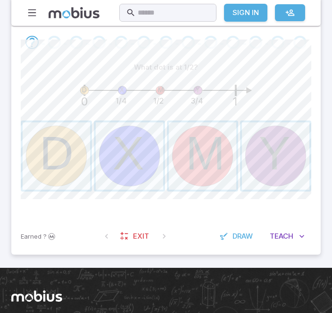
scroll to position [195, 0]
click at [127, 170] on span "button" at bounding box center [129, 155] width 67 height 67
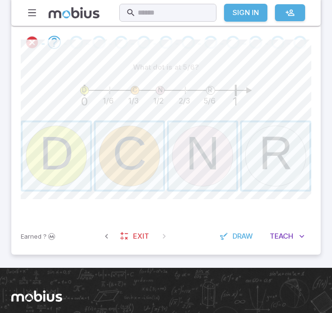
click at [293, 164] on span "button" at bounding box center [275, 155] width 67 height 67
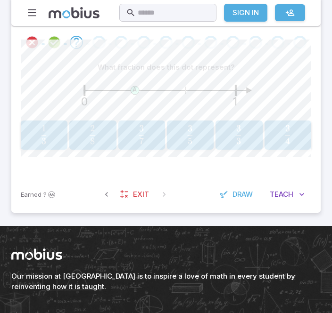
click at [92, 144] on span "button" at bounding box center [92, 141] width 5 height 7
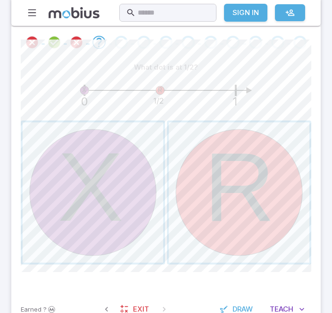
click at [236, 147] on span "button" at bounding box center [239, 192] width 140 height 140
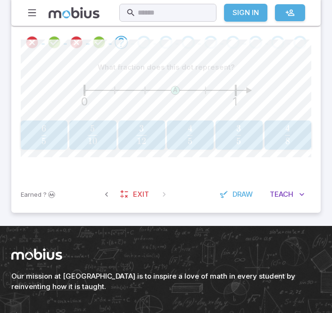
click at [96, 138] on span "button" at bounding box center [93, 141] width 10 height 7
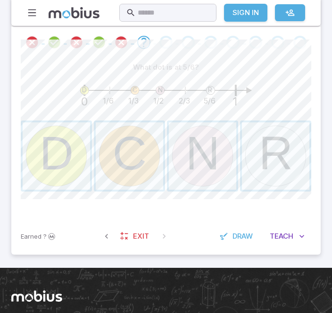
click at [304, 172] on span "button" at bounding box center [275, 155] width 67 height 67
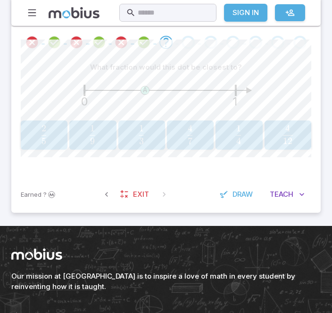
click at [220, 137] on div "1 4 \frac{1}{4} 4 1 ​" at bounding box center [239, 135] width 41 height 22
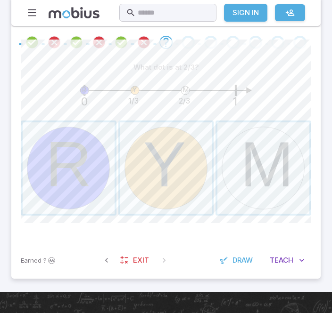
click at [254, 173] on span "button" at bounding box center [263, 168] width 92 height 92
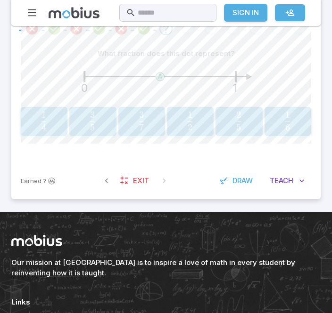
click at [44, 109] on button "1 4 \frac{1}{4} 4 1 ​" at bounding box center [44, 121] width 47 height 29
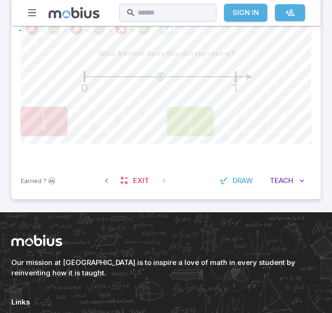
scroll to position [209, 0]
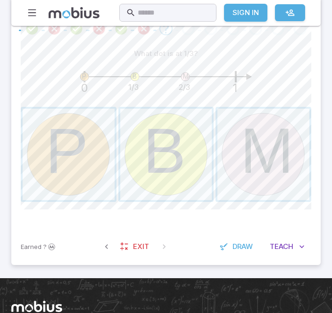
click at [181, 156] on span "button" at bounding box center [166, 155] width 92 height 92
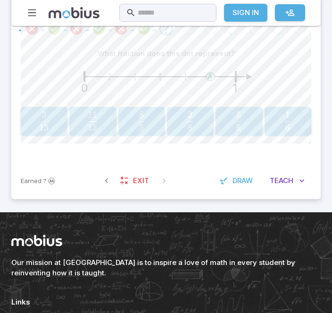
click at [298, 120] on span "6 1 ​" at bounding box center [288, 121] width 38 height 19
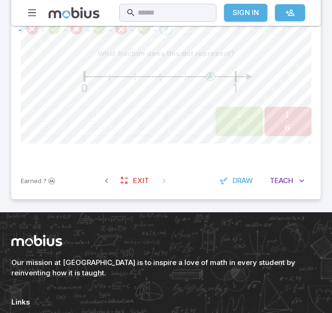
click at [237, 125] on span "button" at bounding box center [238, 127] width 5 height 7
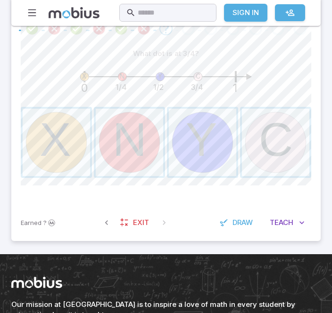
scroll to position [208, 0]
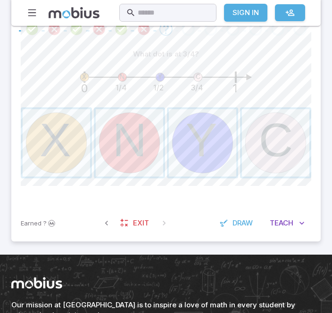
click at [281, 153] on span "button" at bounding box center [275, 142] width 67 height 67
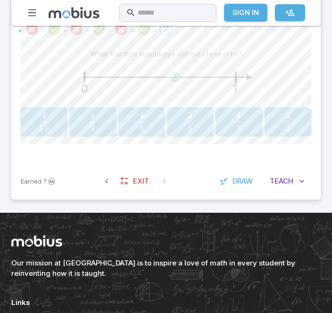
click at [286, 176] on span "Teach" at bounding box center [281, 181] width 24 height 10
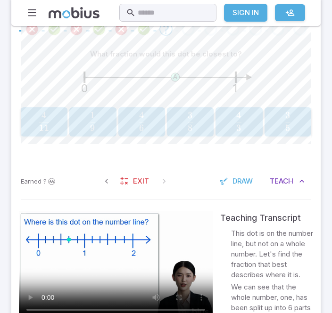
click at [189, 229] on video at bounding box center [116, 266] width 194 height 109
click at [238, 131] on span "3" at bounding box center [238, 127] width 5 height 11
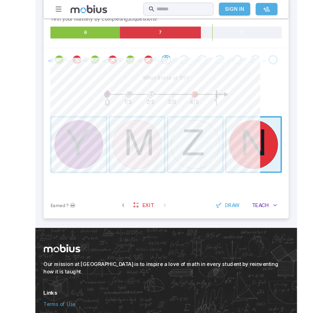
scroll to position [208, 0]
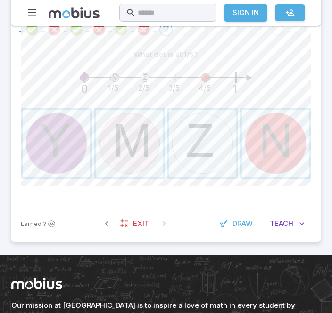
click at [114, 162] on span "button" at bounding box center [129, 143] width 67 height 67
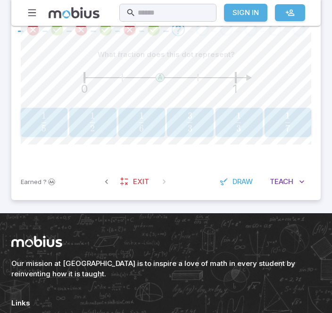
click at [175, 113] on span "3 3 ​" at bounding box center [190, 122] width 38 height 19
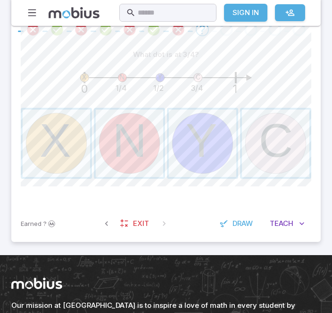
click at [278, 142] on span "button" at bounding box center [275, 143] width 67 height 67
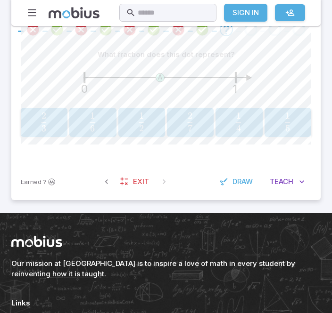
click at [184, 109] on button "2 7 \frac{2}{7} 7 2 ​" at bounding box center [190, 122] width 47 height 29
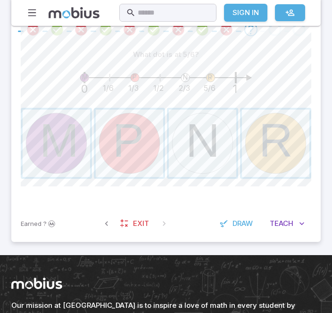
click at [279, 161] on span "button" at bounding box center [275, 143] width 67 height 67
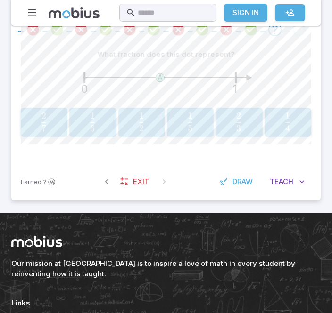
click at [299, 128] on span "4 1 ​" at bounding box center [288, 122] width 38 height 19
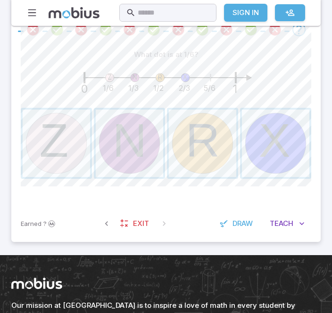
click at [77, 130] on span "button" at bounding box center [56, 143] width 67 height 67
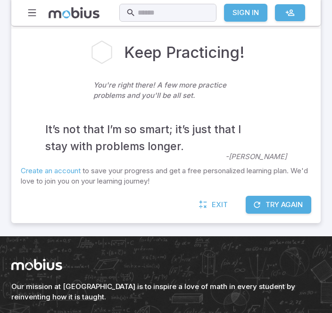
scroll to position [0, 0]
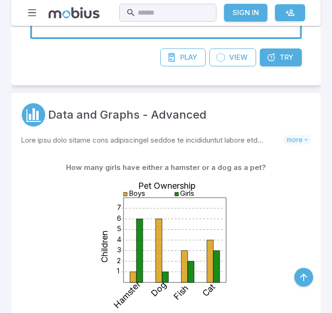
scroll to position [9206, 0]
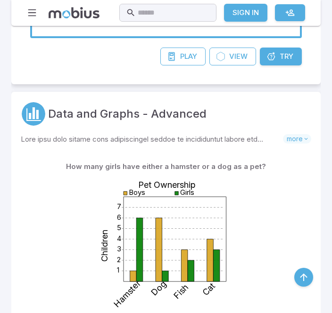
click at [297, 53] on link "Try Unit" at bounding box center [281, 57] width 42 height 18
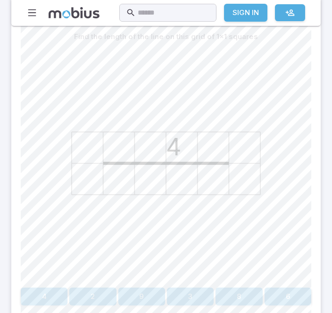
scroll to position [277, 0]
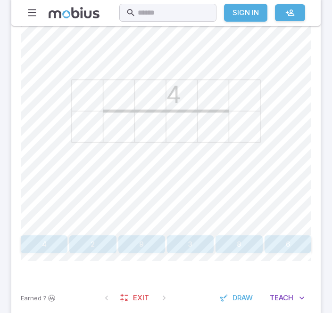
click at [48, 248] on button "4" at bounding box center [44, 245] width 47 height 18
click at [90, 245] on button "4" at bounding box center [92, 245] width 47 height 18
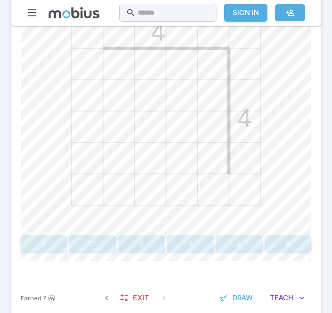
click at [190, 247] on button "8" at bounding box center [190, 245] width 47 height 18
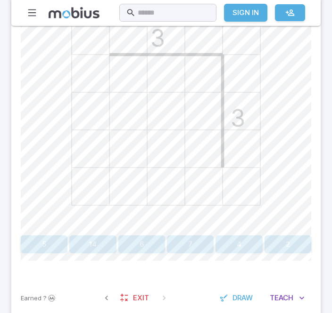
click at [138, 244] on button "6" at bounding box center [141, 245] width 47 height 18
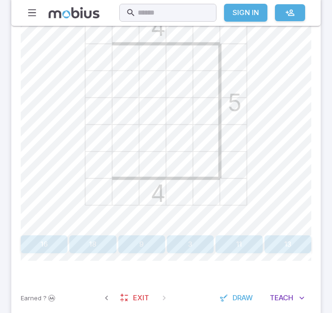
click at [186, 313] on section "Math / Grades / Grade 4 / Perimeter Intro Perimeter Intro This math unit focuse…" at bounding box center [166, 39] width 332 height 582
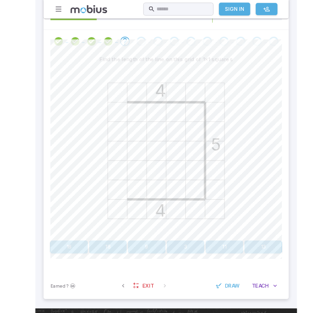
scroll to position [240, 0]
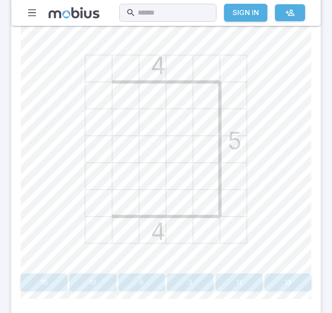
click at [293, 283] on button "13" at bounding box center [287, 283] width 47 height 18
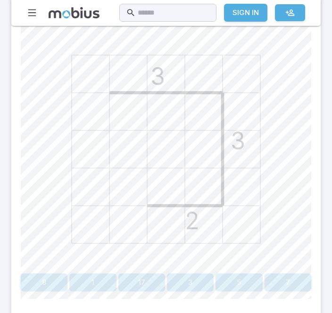
click at [35, 288] on button "8" at bounding box center [44, 283] width 47 height 18
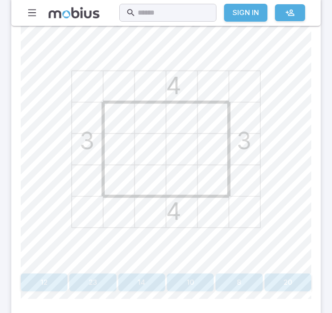
click at [152, 285] on button "14" at bounding box center [141, 283] width 47 height 18
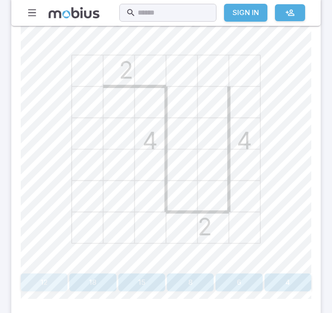
click at [37, 284] on button "12" at bounding box center [44, 283] width 47 height 18
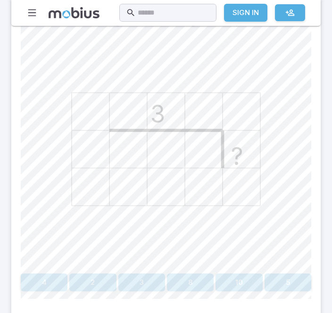
click at [300, 281] on button "5" at bounding box center [287, 283] width 47 height 18
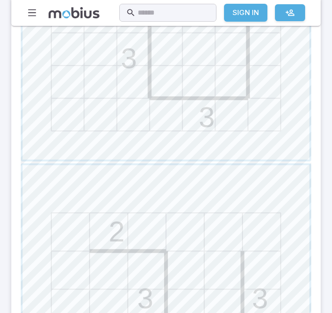
click at [233, 220] on span "button" at bounding box center [166, 308] width 286 height 286
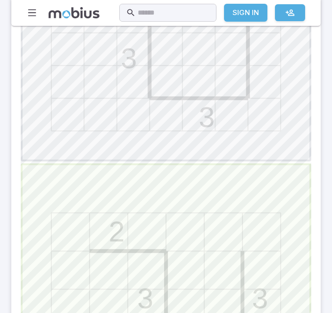
scroll to position [404, 0]
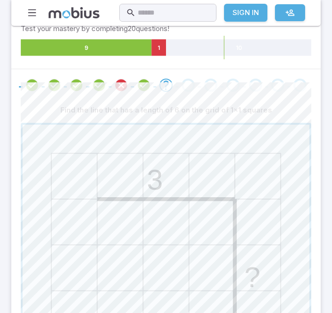
click at [226, 241] on span "button" at bounding box center [166, 268] width 286 height 286
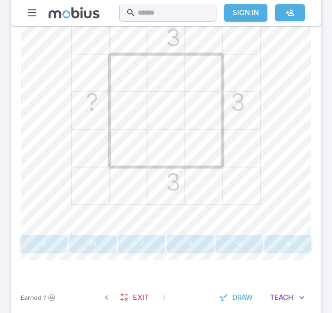
scroll to position [282, 0]
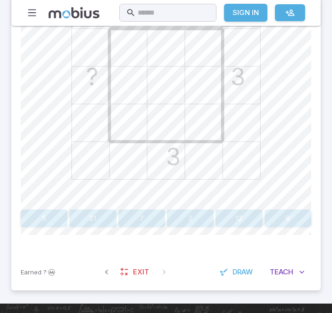
click at [308, 210] on button "9" at bounding box center [287, 219] width 47 height 18
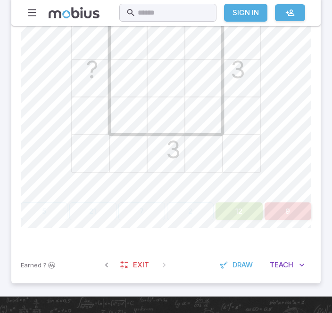
scroll to position [312, 0]
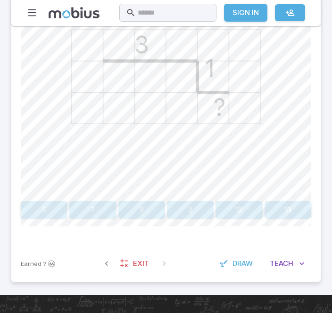
click at [238, 215] on button "12" at bounding box center [238, 210] width 47 height 18
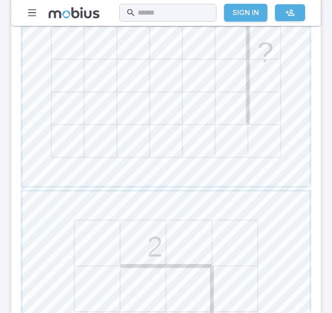
scroll to position [377, 0]
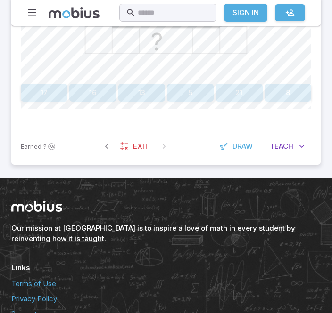
scroll to position [430, 0]
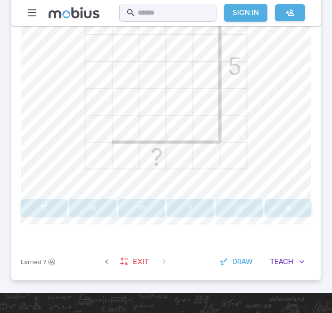
scroll to position [314, 0]
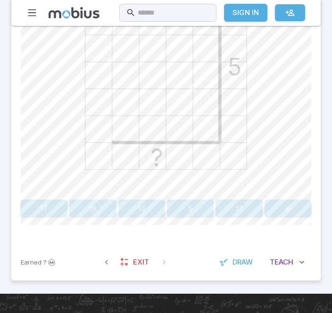
click at [235, 210] on button "21" at bounding box center [238, 209] width 47 height 18
click at [310, 200] on button "7" at bounding box center [287, 209] width 47 height 18
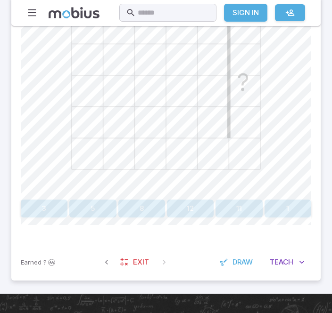
click at [239, 211] on button "11" at bounding box center [238, 209] width 47 height 18
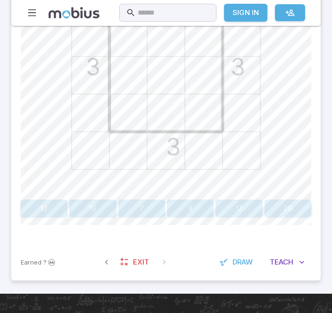
click at [240, 215] on button "17" at bounding box center [238, 209] width 47 height 18
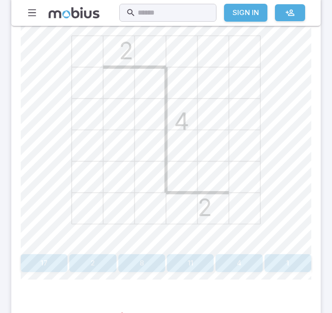
scroll to position [259, 0]
click at [139, 313] on span "Exit" at bounding box center [141, 317] width 16 height 10
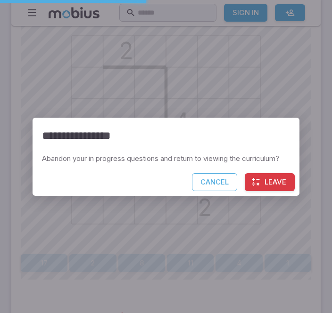
click at [275, 191] on button "Leave" at bounding box center [269, 182] width 50 height 18
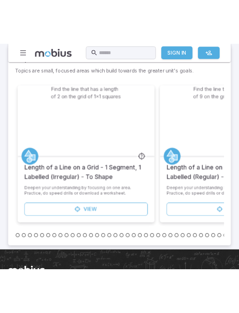
scroll to position [704, 0]
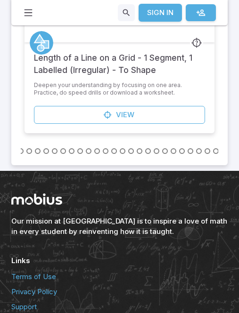
click at [184, 102] on div "Deepen your understanding by focusing on one area. Practice, do speed drills or…" at bounding box center [119, 93] width 190 height 24
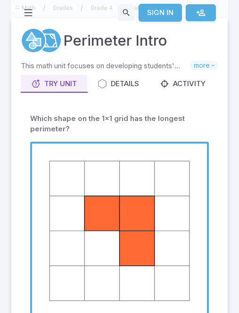
scroll to position [0, 0]
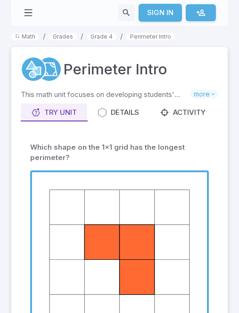
click at [86, 244] on span "button" at bounding box center [119, 259] width 175 height 175
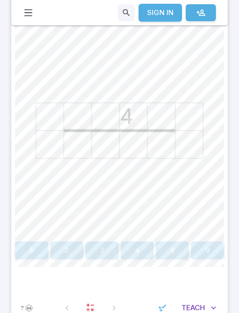
scroll to position [222, 0]
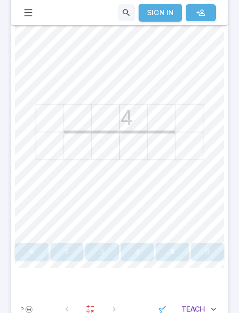
click at [210, 73] on icon "4" at bounding box center [119, 132] width 209 height 209
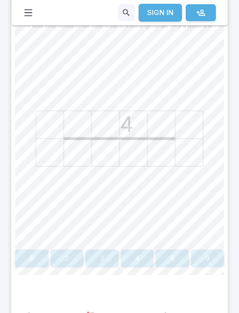
scroll to position [217, 0]
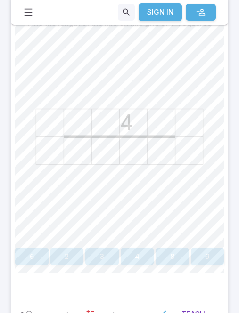
click at [163, 64] on icon "4" at bounding box center [119, 137] width 209 height 209
click at [125, 259] on button "4" at bounding box center [137, 257] width 33 height 18
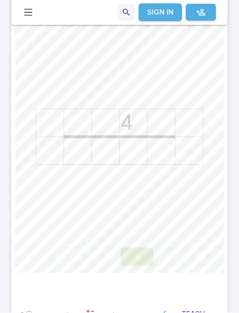
scroll to position [218, 0]
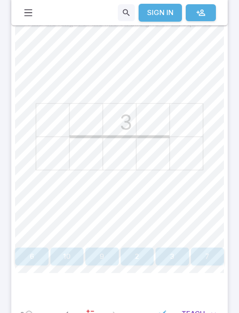
click at [159, 242] on div "3" at bounding box center [119, 139] width 209 height 212
click at [182, 258] on button "3" at bounding box center [171, 257] width 33 height 18
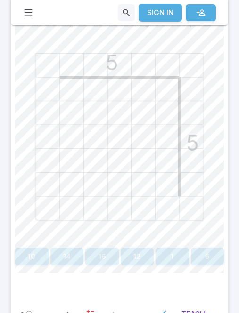
click at [37, 260] on button "10" at bounding box center [31, 257] width 33 height 18
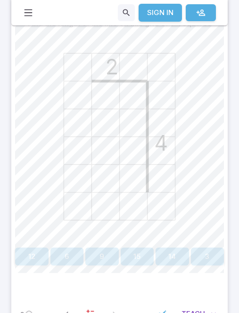
click at [76, 261] on button "6" at bounding box center [66, 257] width 33 height 18
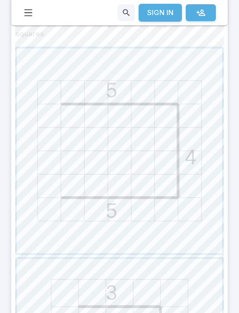
click at [190, 139] on span "button" at bounding box center [119, 151] width 205 height 205
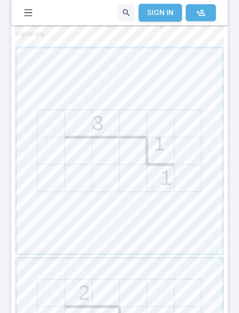
click at [155, 160] on span "button" at bounding box center [119, 151] width 205 height 205
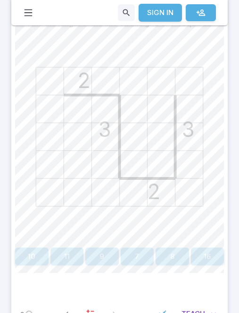
click at [143, 191] on icon "2 3 2 3" at bounding box center [119, 137] width 209 height 209
click at [149, 253] on button "7" at bounding box center [137, 257] width 33 height 18
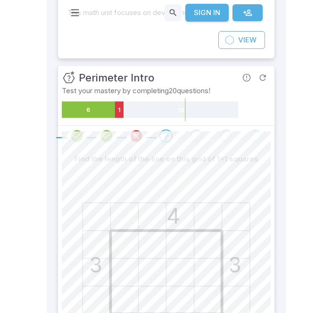
scroll to position [104, 0]
